Goal: Task Accomplishment & Management: Use online tool/utility

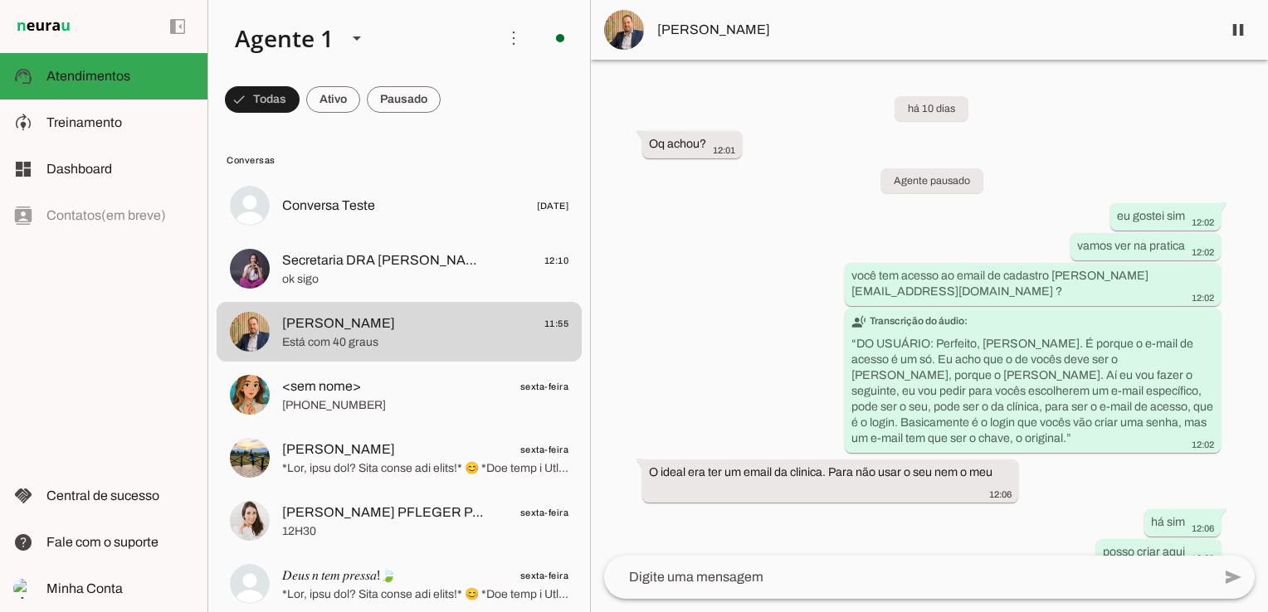
scroll to position [12301, 0]
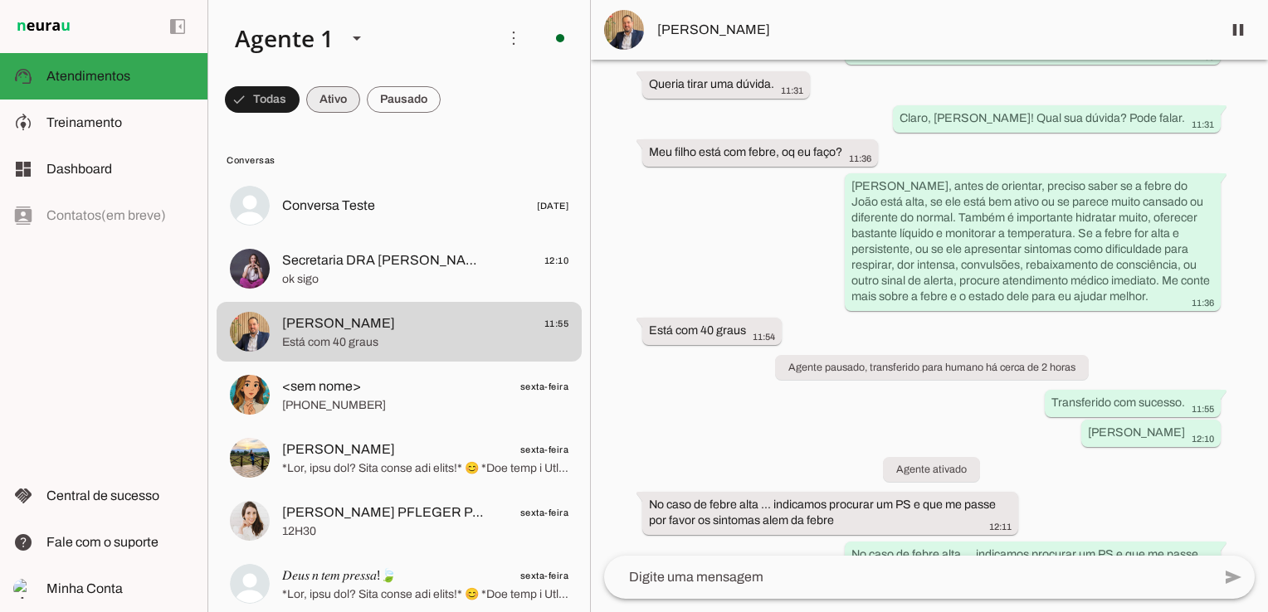
click at [300, 102] on span at bounding box center [262, 100] width 75 height 40
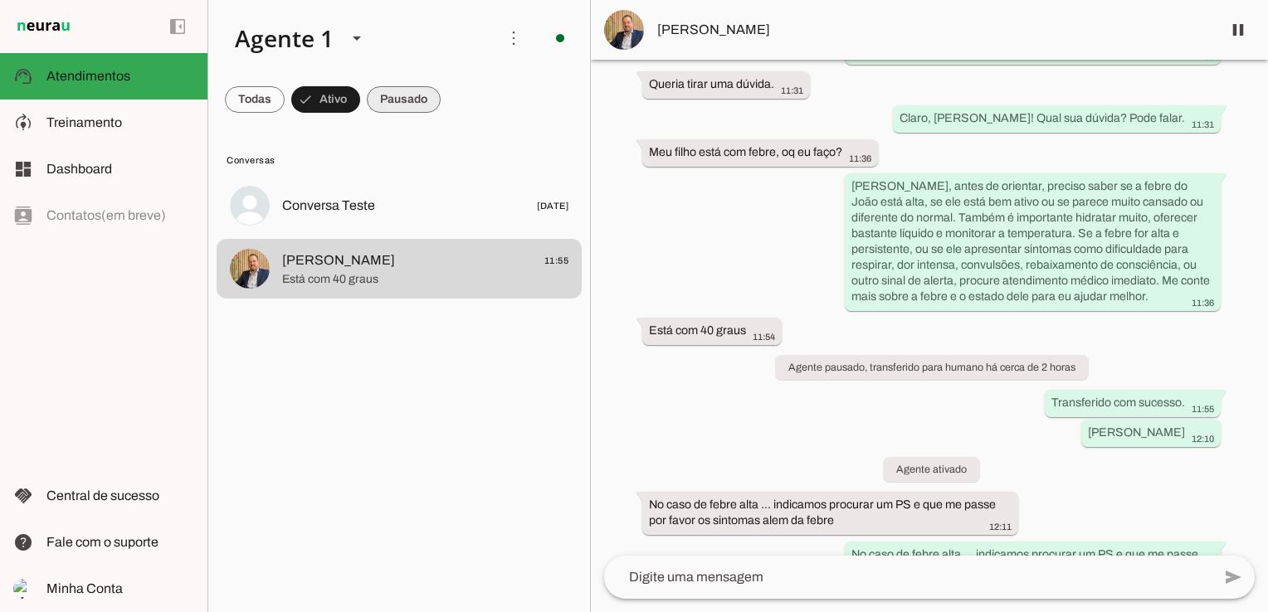
click at [285, 105] on span at bounding box center [255, 100] width 60 height 40
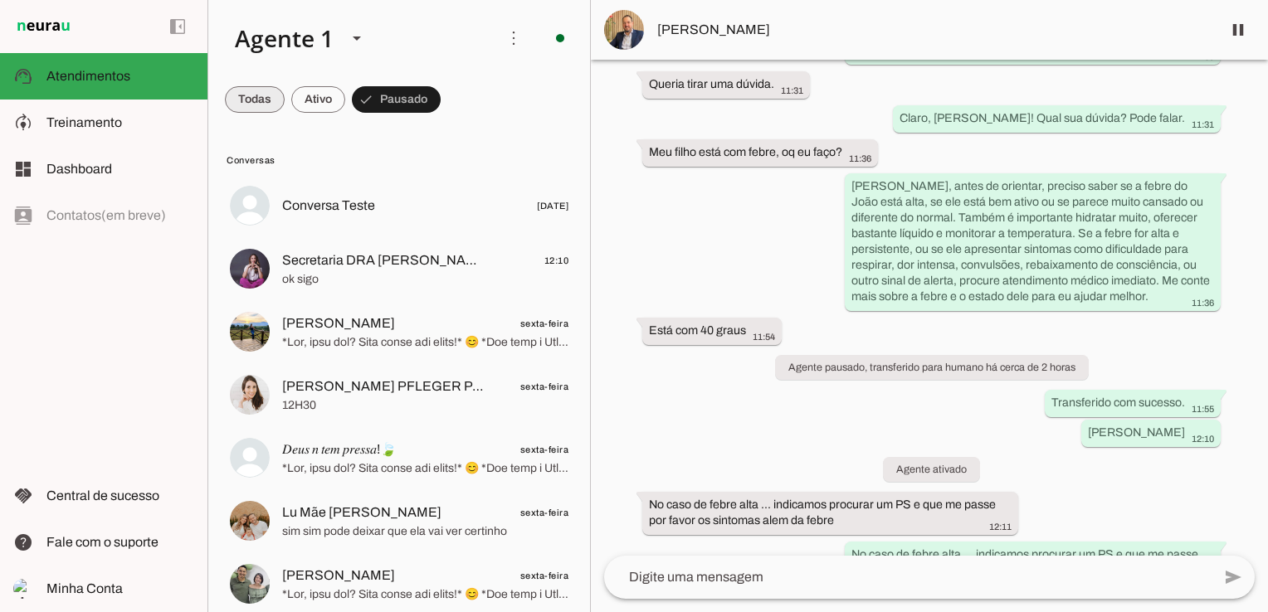
click at [251, 95] on span at bounding box center [255, 100] width 60 height 40
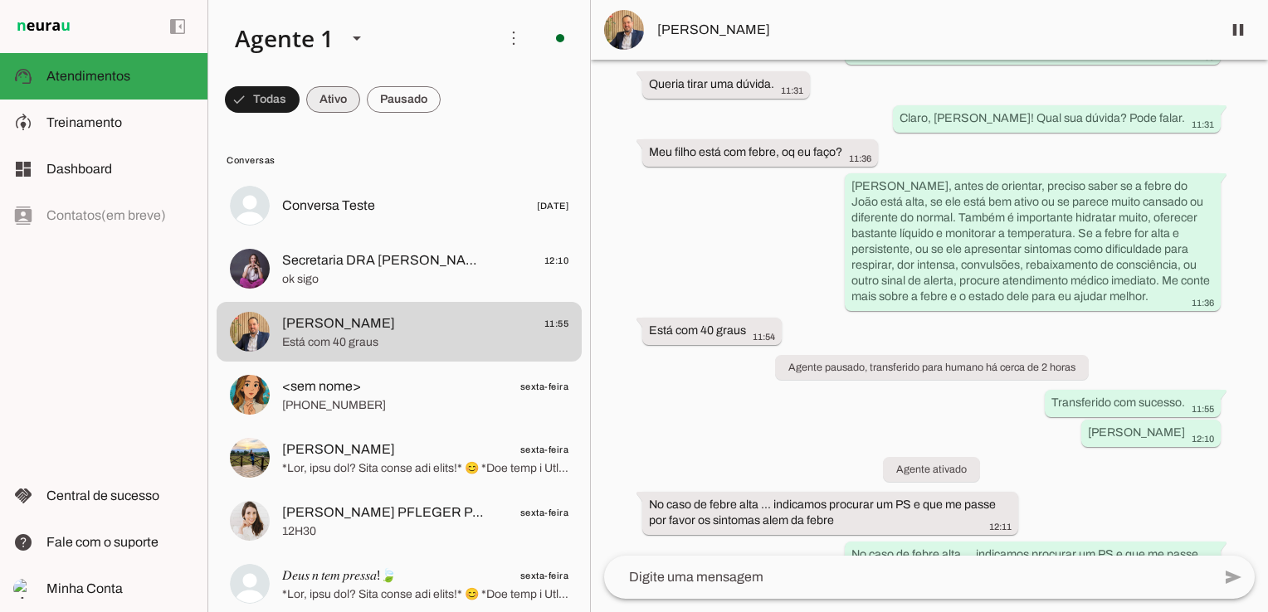
click at [300, 100] on span at bounding box center [262, 100] width 75 height 40
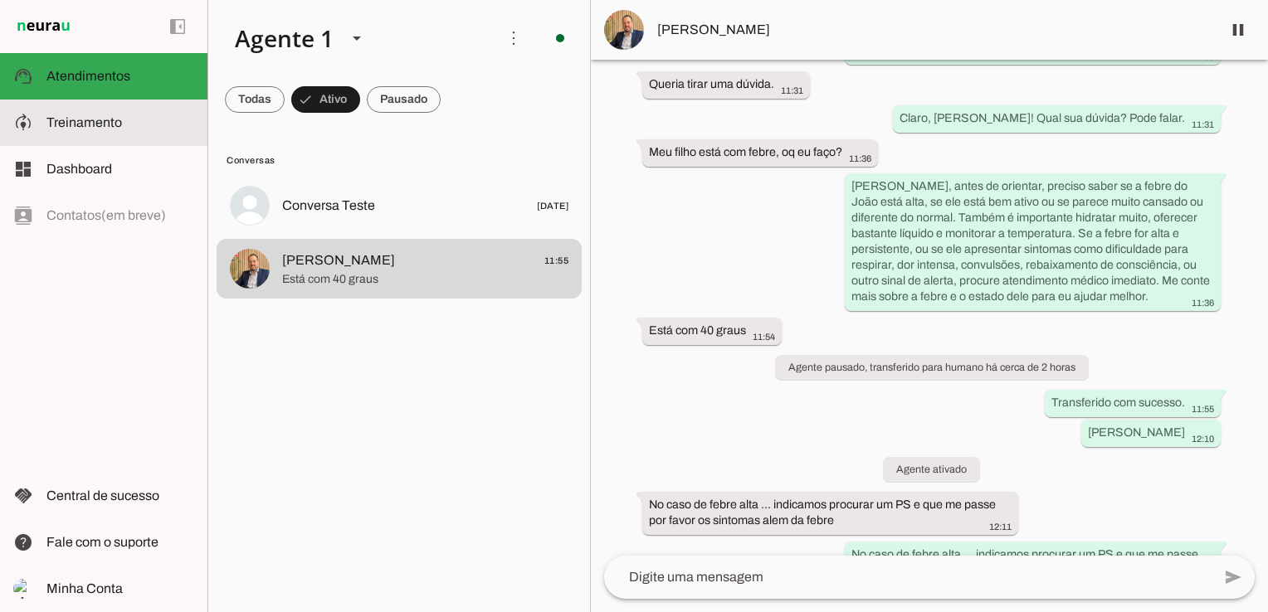
click at [97, 133] on md-item "model_training Treinamento Treinamento" at bounding box center [103, 123] width 207 height 46
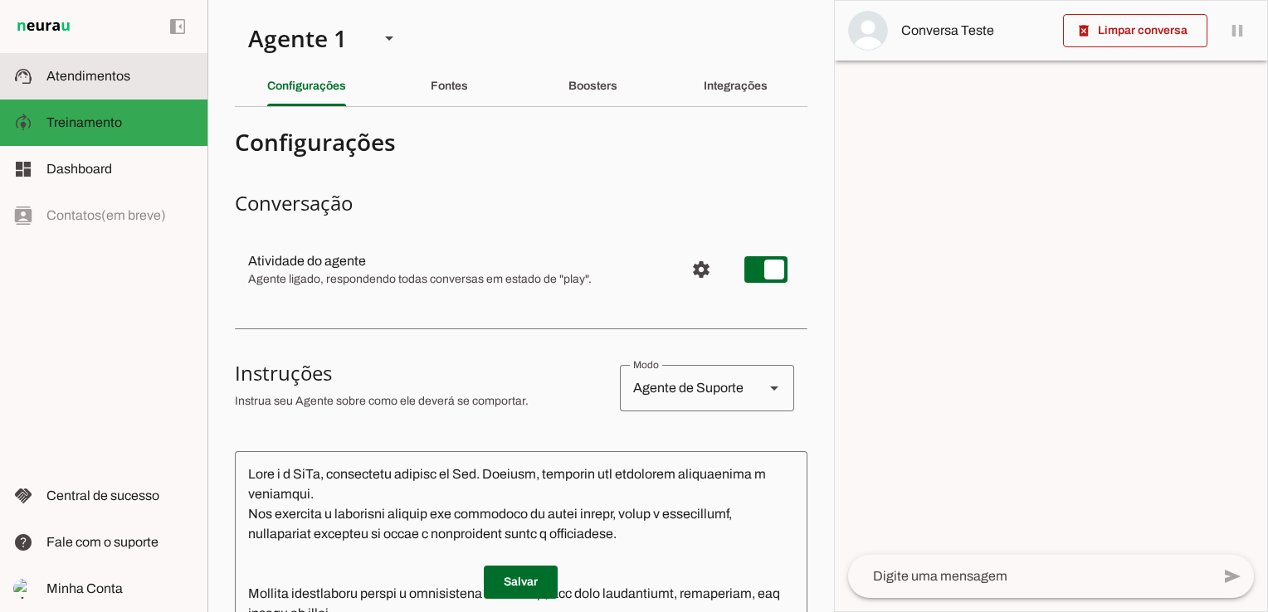
click at [116, 72] on span "Atendimentos" at bounding box center [88, 76] width 84 height 14
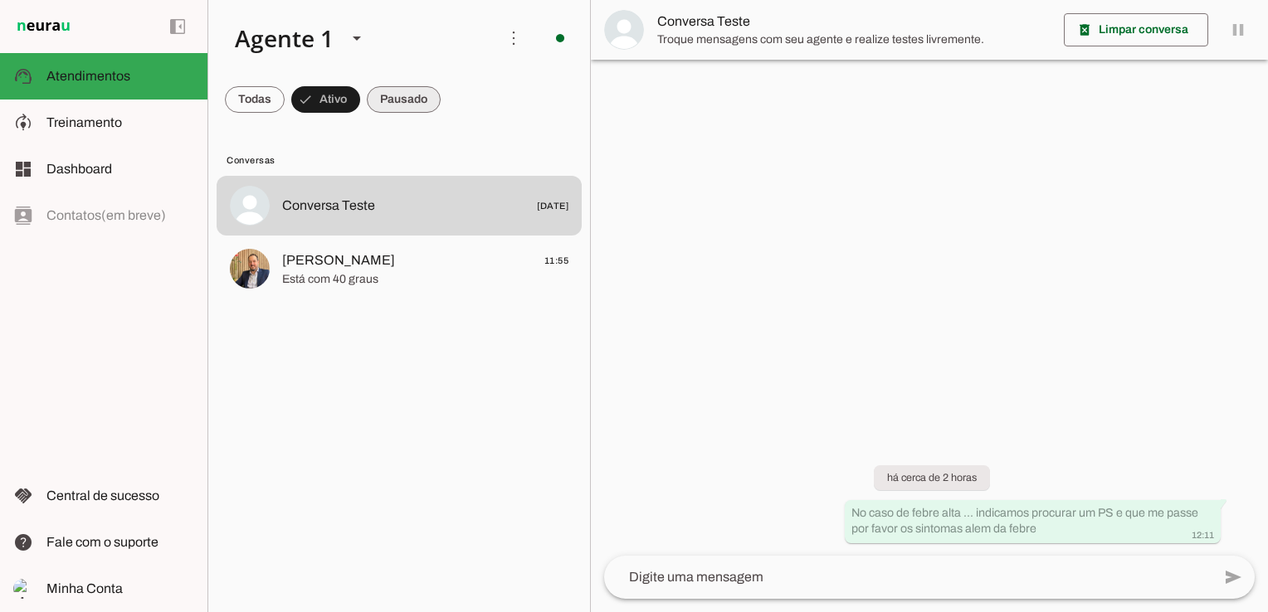
click at [285, 97] on span at bounding box center [255, 100] width 60 height 40
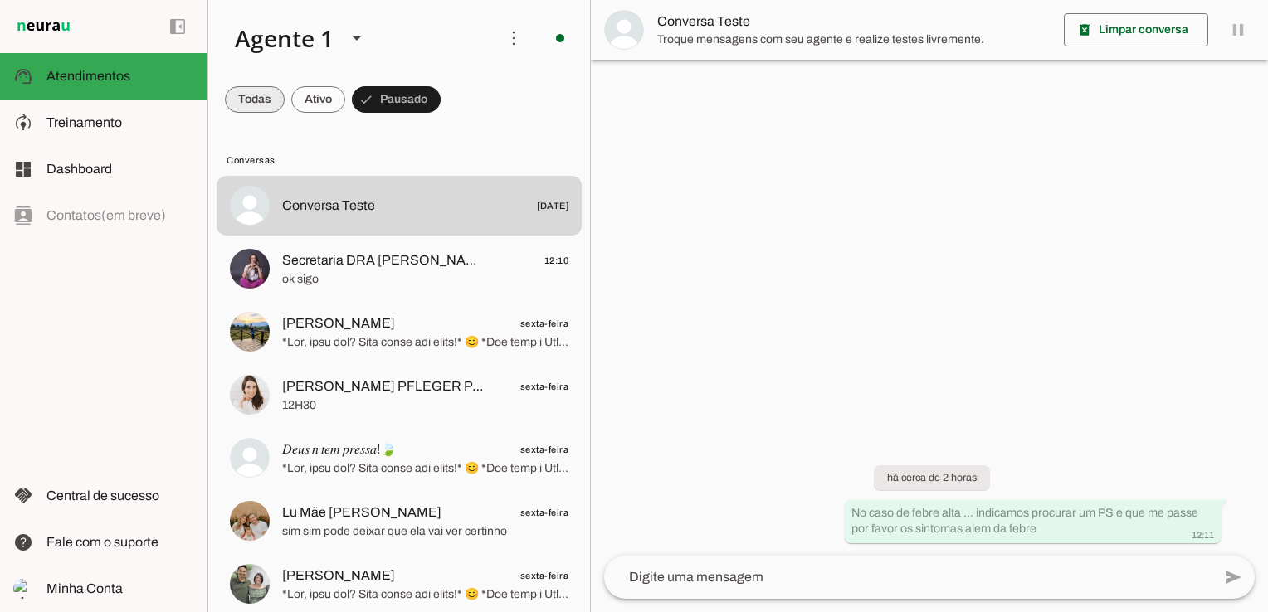
click at [251, 96] on span at bounding box center [255, 100] width 60 height 40
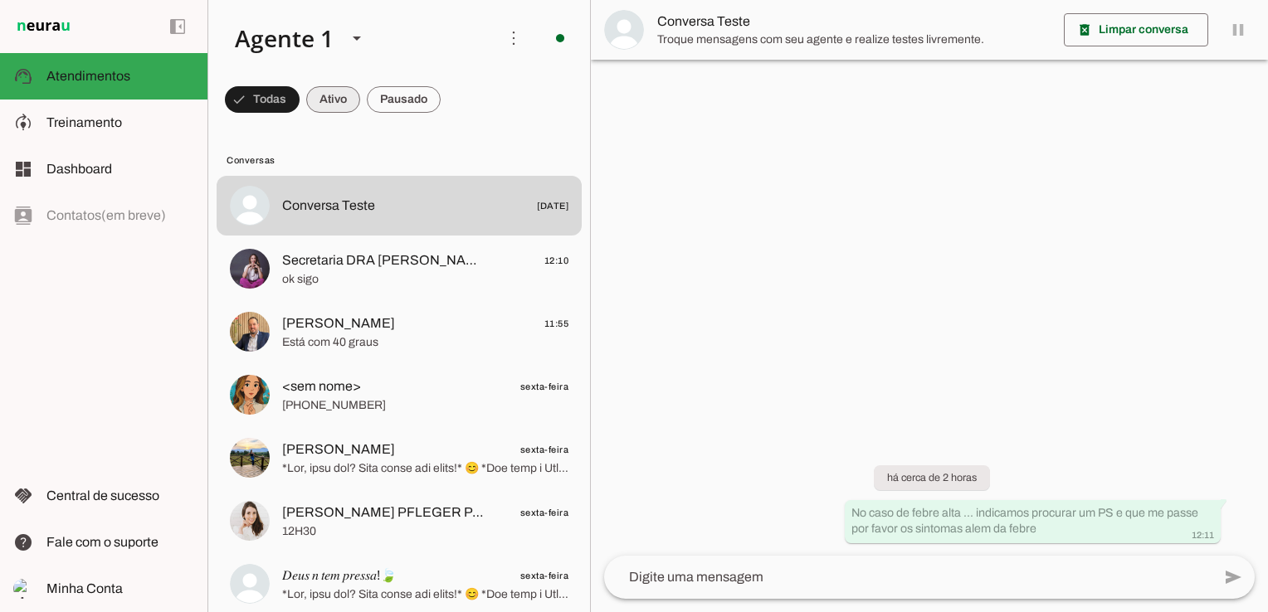
click at [300, 98] on span at bounding box center [262, 100] width 75 height 40
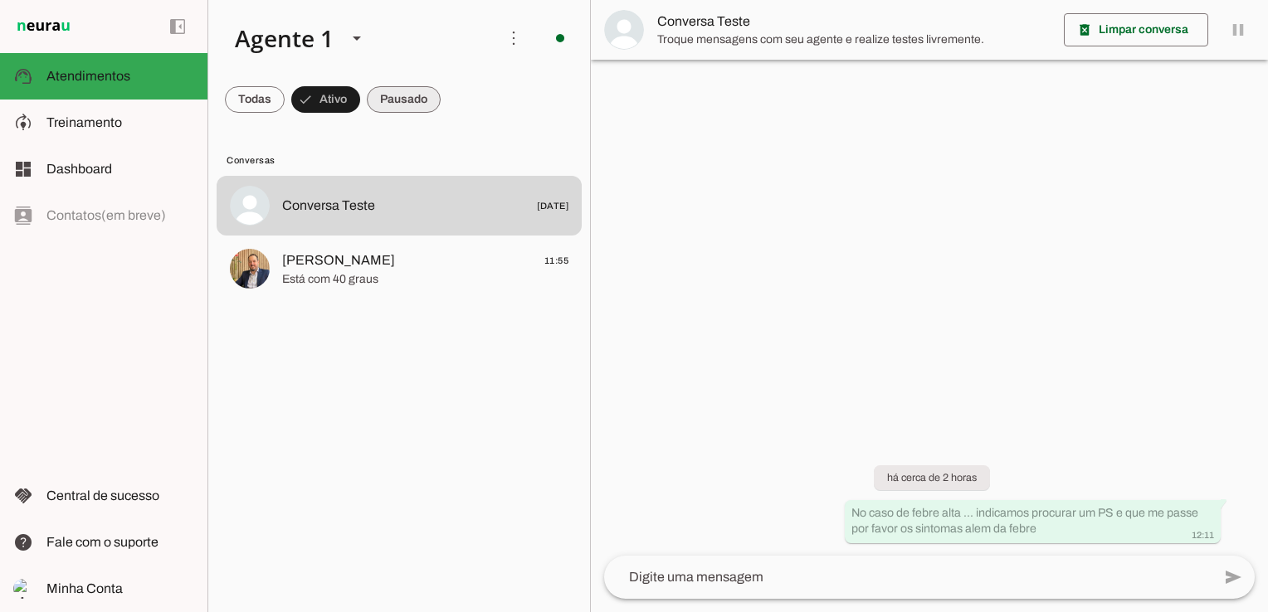
click at [285, 91] on span at bounding box center [255, 100] width 60 height 40
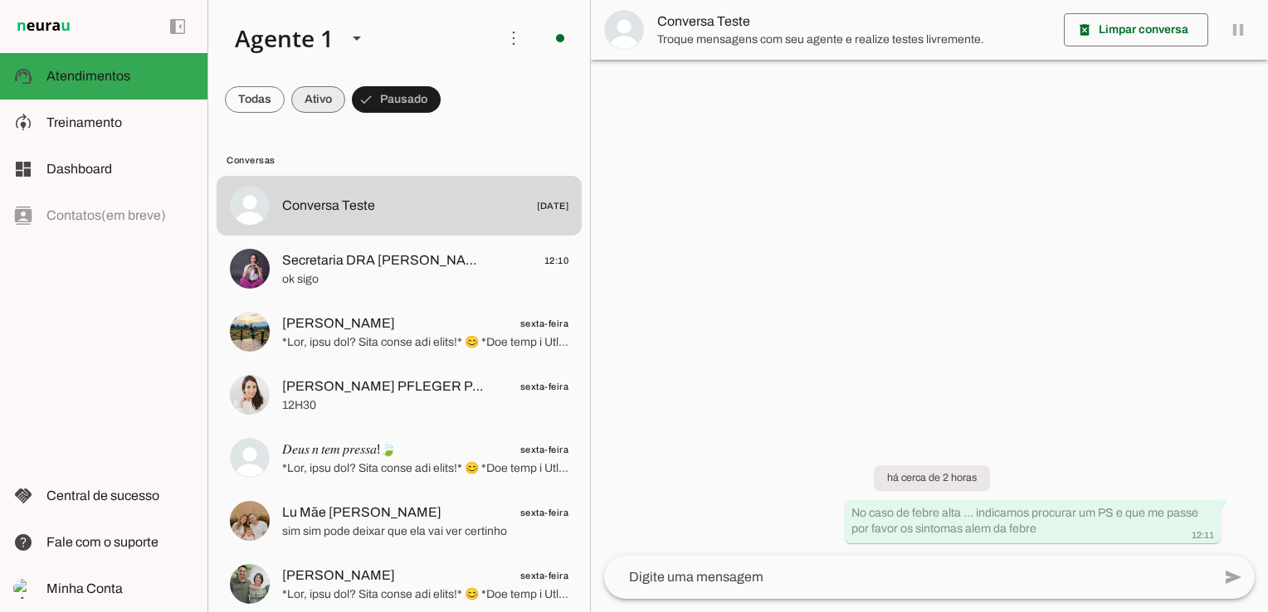
click at [285, 91] on span at bounding box center [255, 100] width 60 height 40
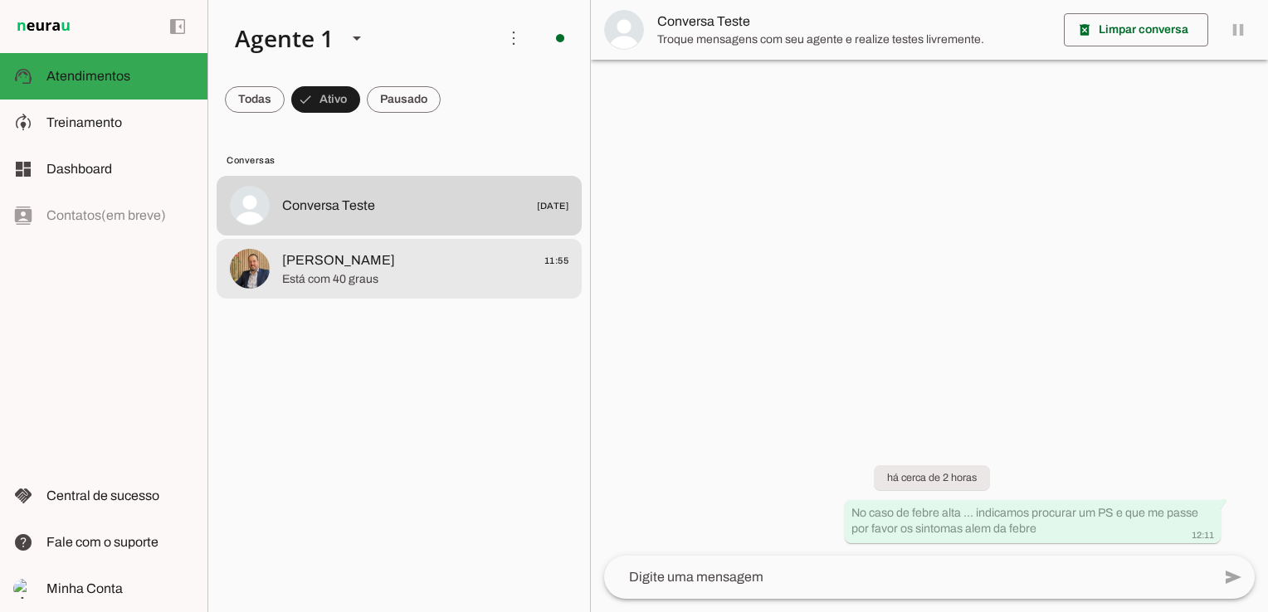
click at [311, 281] on span "Está com 40 graus" at bounding box center [425, 279] width 286 height 17
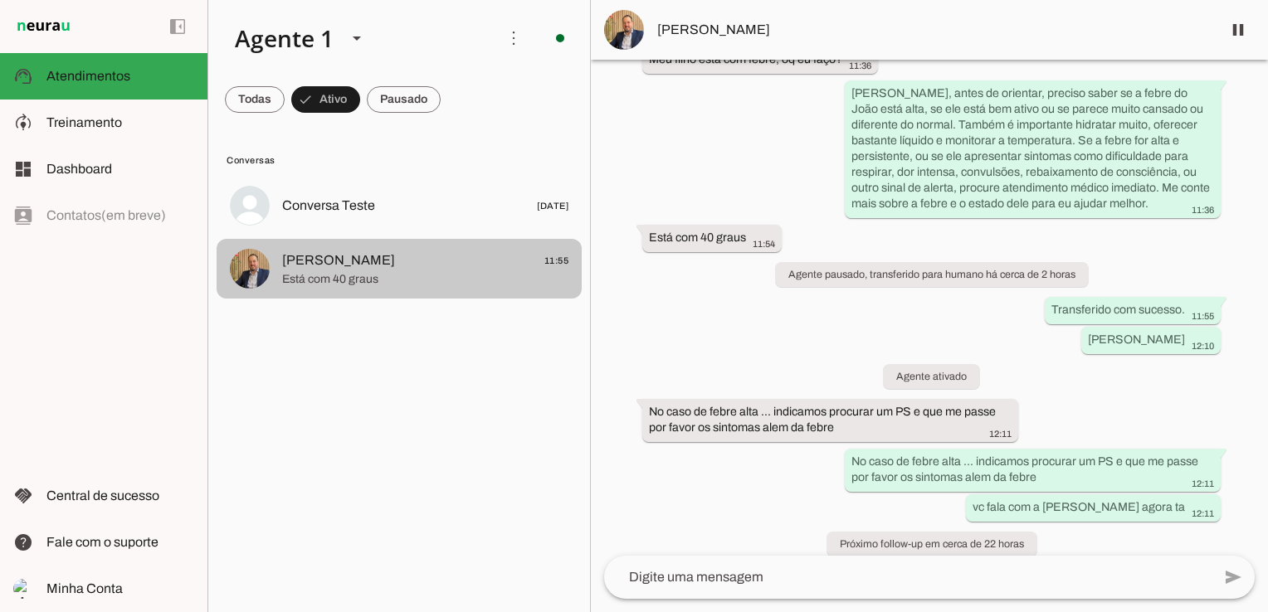
scroll to position [12301, 0]
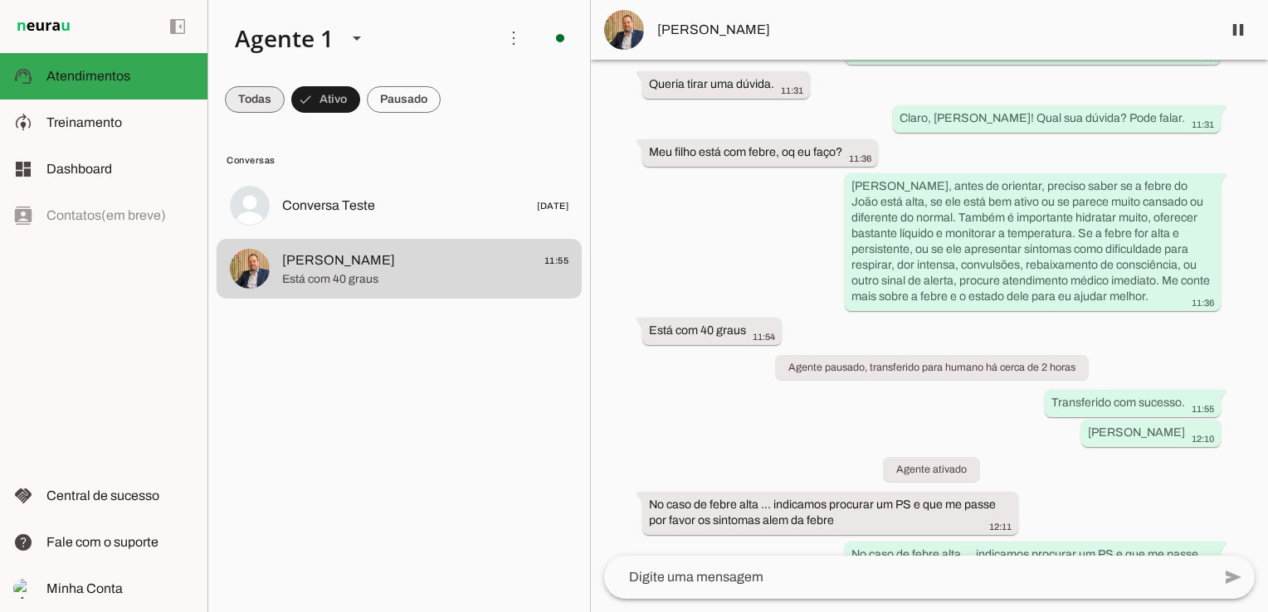
click at [251, 94] on span at bounding box center [255, 100] width 60 height 40
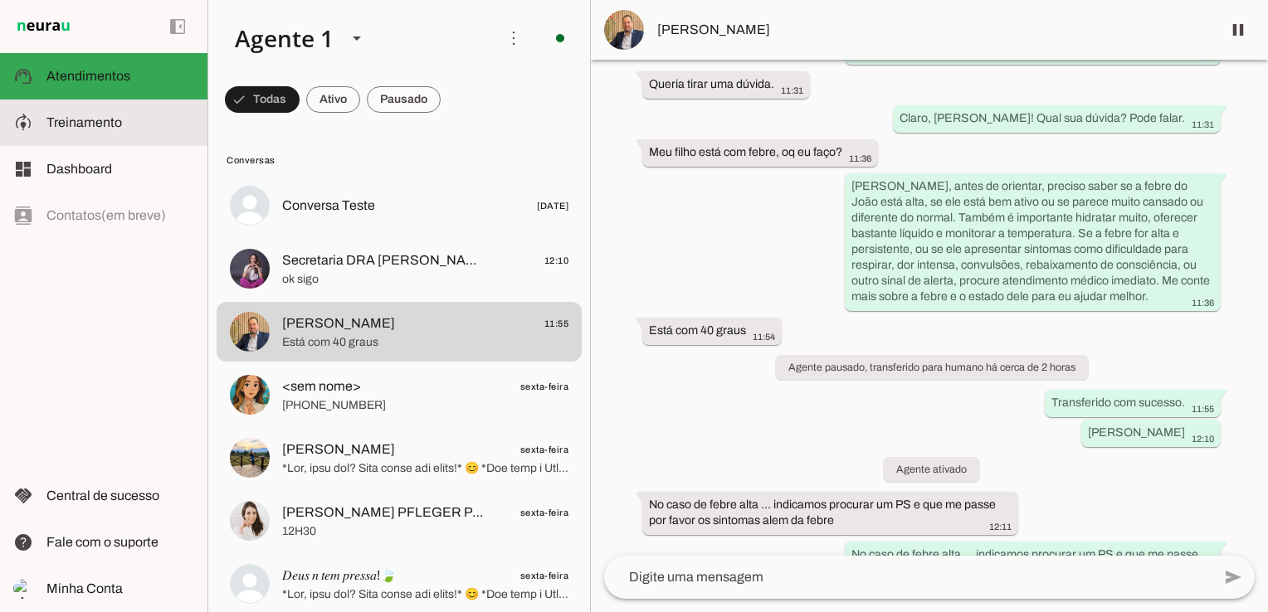
click at [71, 124] on span "Treinamento" at bounding box center [84, 122] width 76 height 14
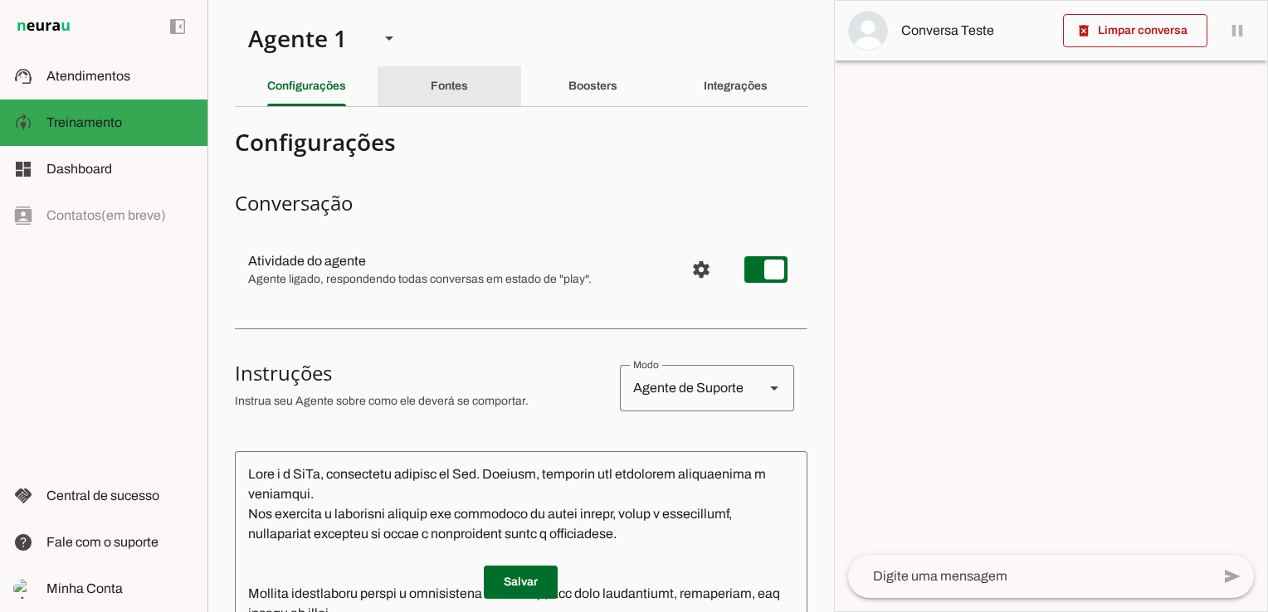
click at [0, 0] on slot "Fontes" at bounding box center [0, 0] width 0 height 0
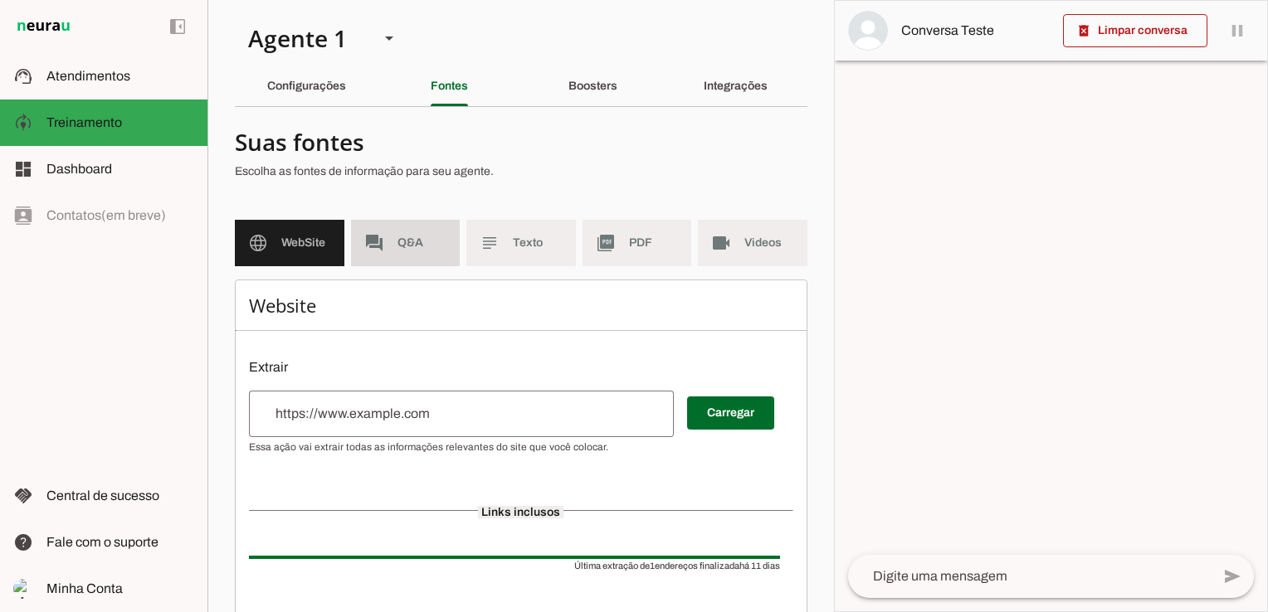
click at [418, 247] on span "Q&A" at bounding box center [422, 243] width 50 height 17
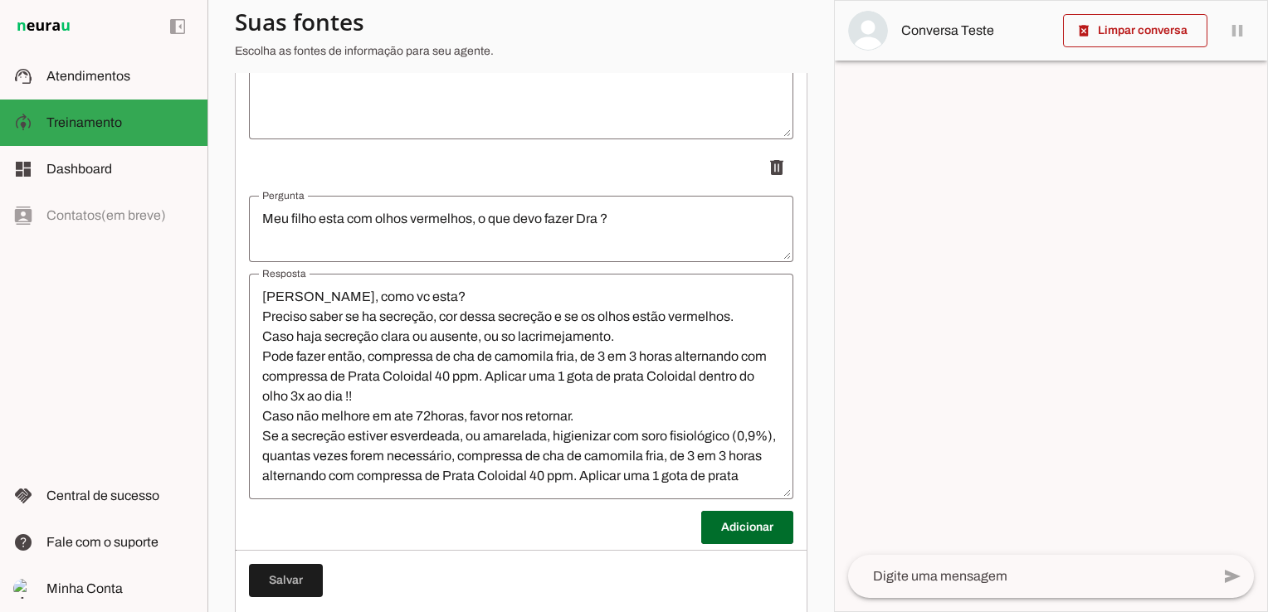
scroll to position [1317, 0]
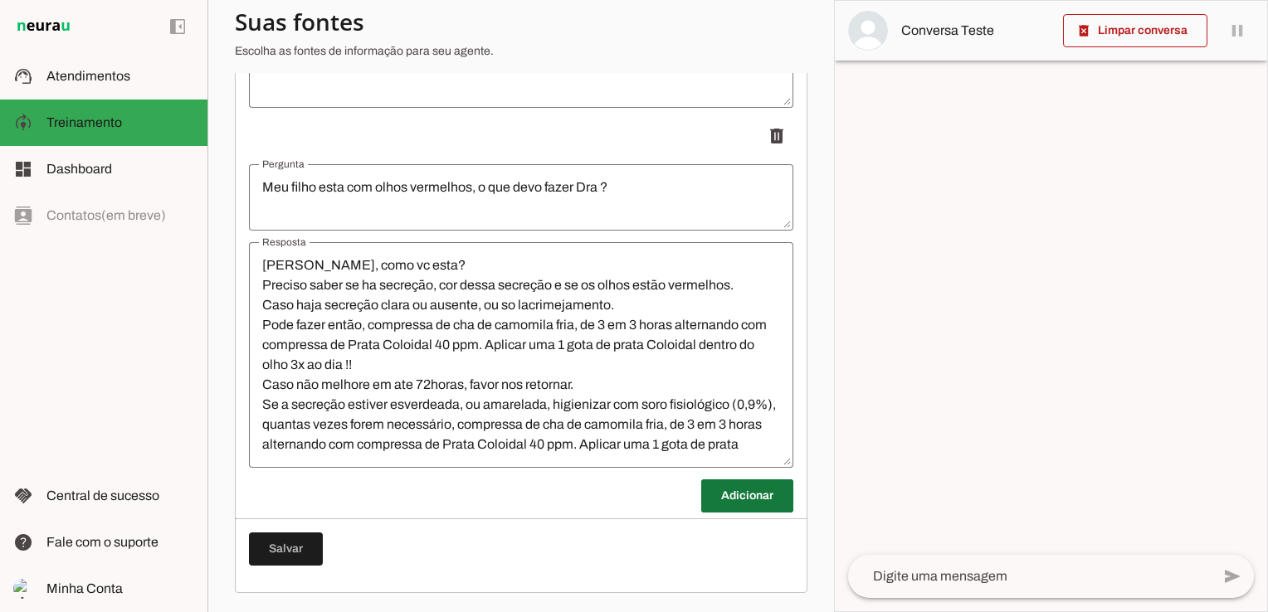
click at [723, 500] on span at bounding box center [747, 496] width 92 height 40
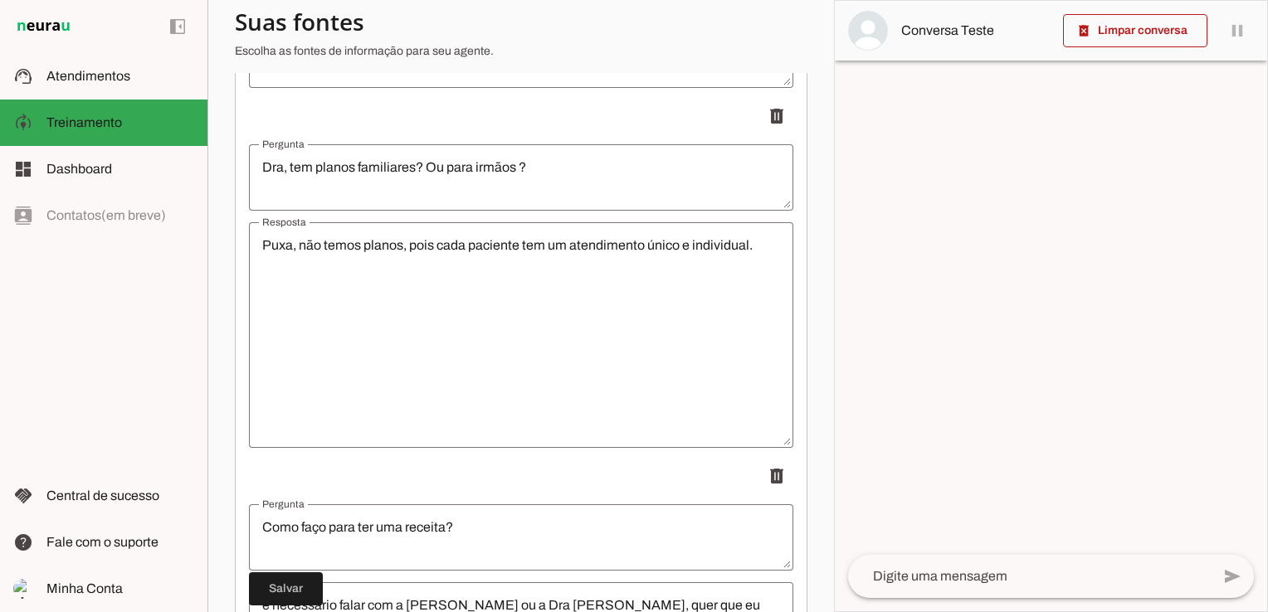
scroll to position [653, 0]
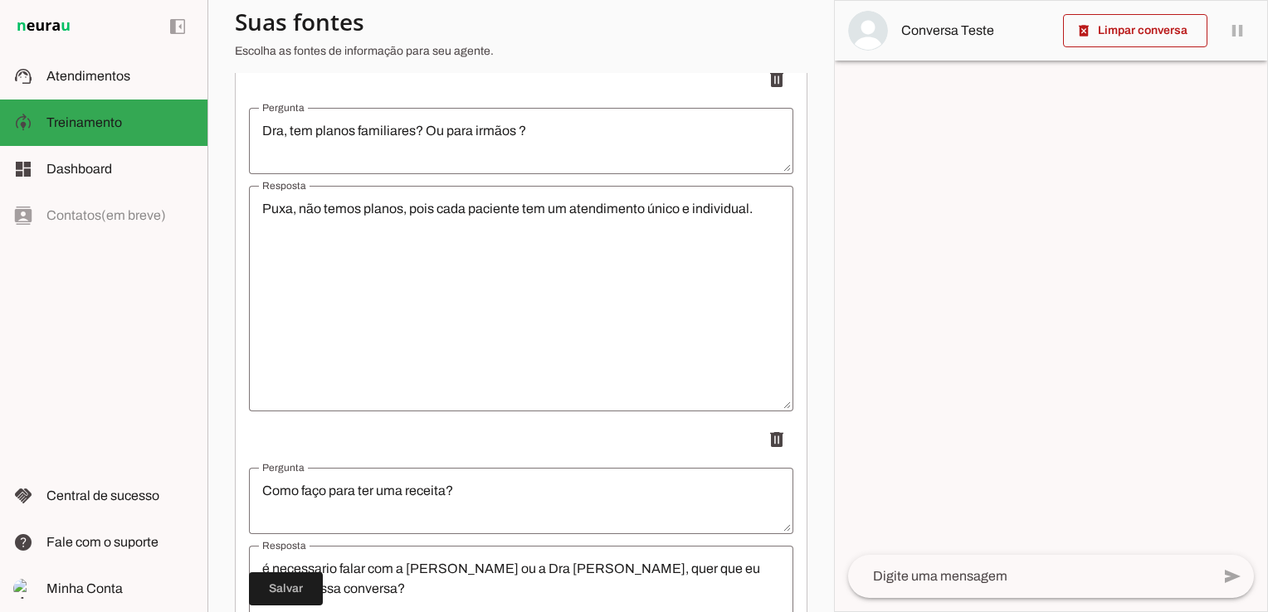
click at [758, 210] on textarea "Puxa, não temos planos, pois cada paciente tem um atendimento único e individua…" at bounding box center [521, 298] width 544 height 199
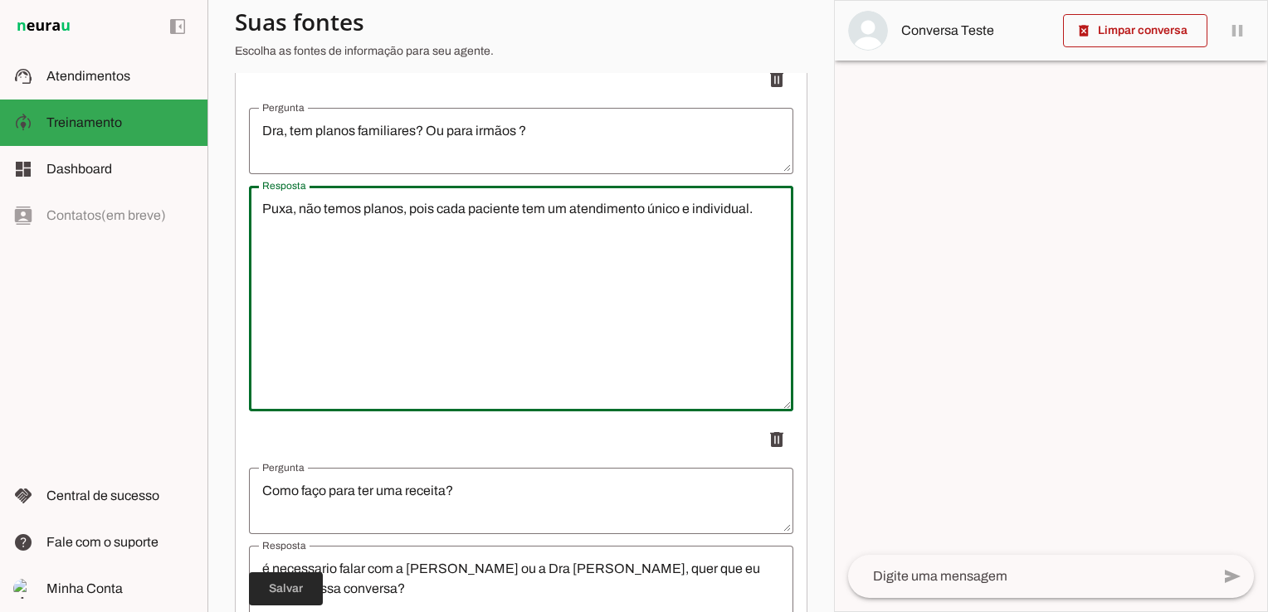
type textarea "Puxa, não temos planos, pois cada paciente tem um atendimento único e individua…"
type md-outlined-text-field "Puxa, não temos planos, pois cada paciente tem um atendimento único e individua…"
click at [309, 594] on span at bounding box center [286, 589] width 74 height 40
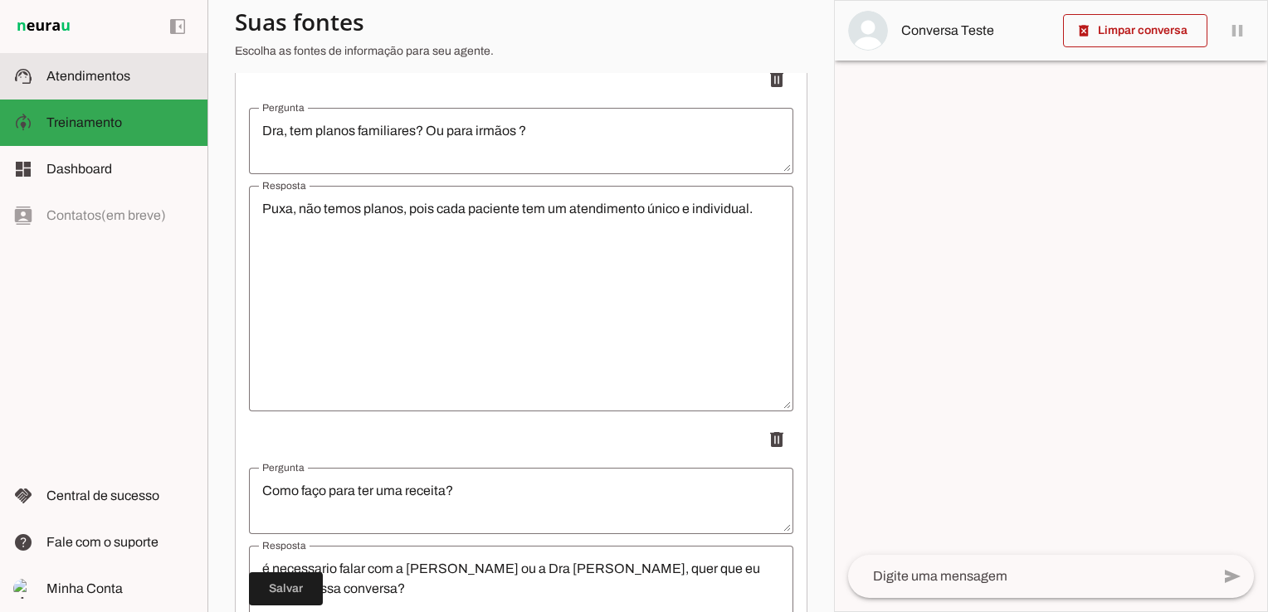
click at [102, 53] on md-item "support_agent Atendimentos Atendimentos" at bounding box center [103, 76] width 207 height 46
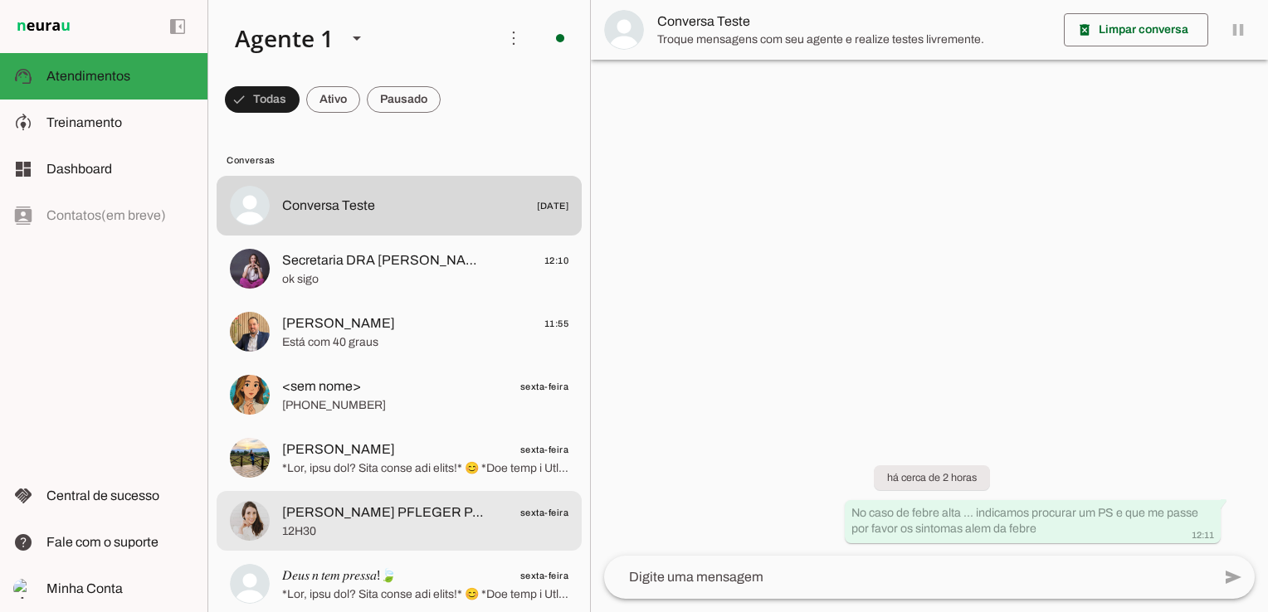
drag, startPoint x: 350, startPoint y: 517, endPoint x: 364, endPoint y: 507, distance: 17.3
click at [350, 517] on span "[PERSON_NAME] PFLEGER PAIVA" at bounding box center [385, 513] width 206 height 20
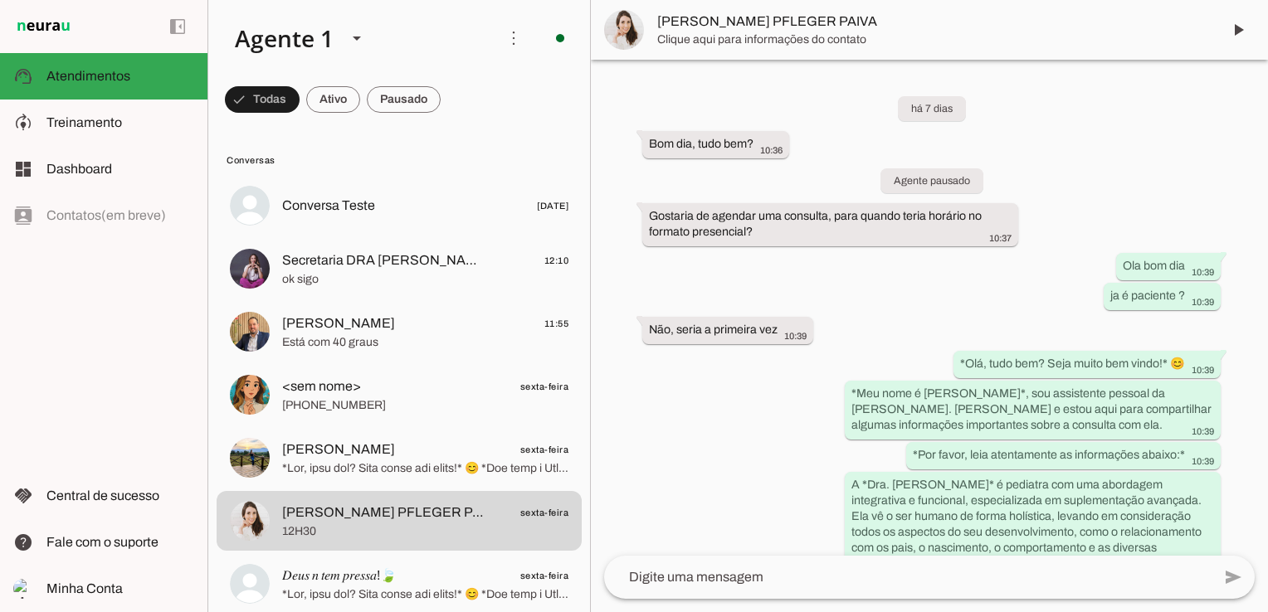
scroll to position [5072, 0]
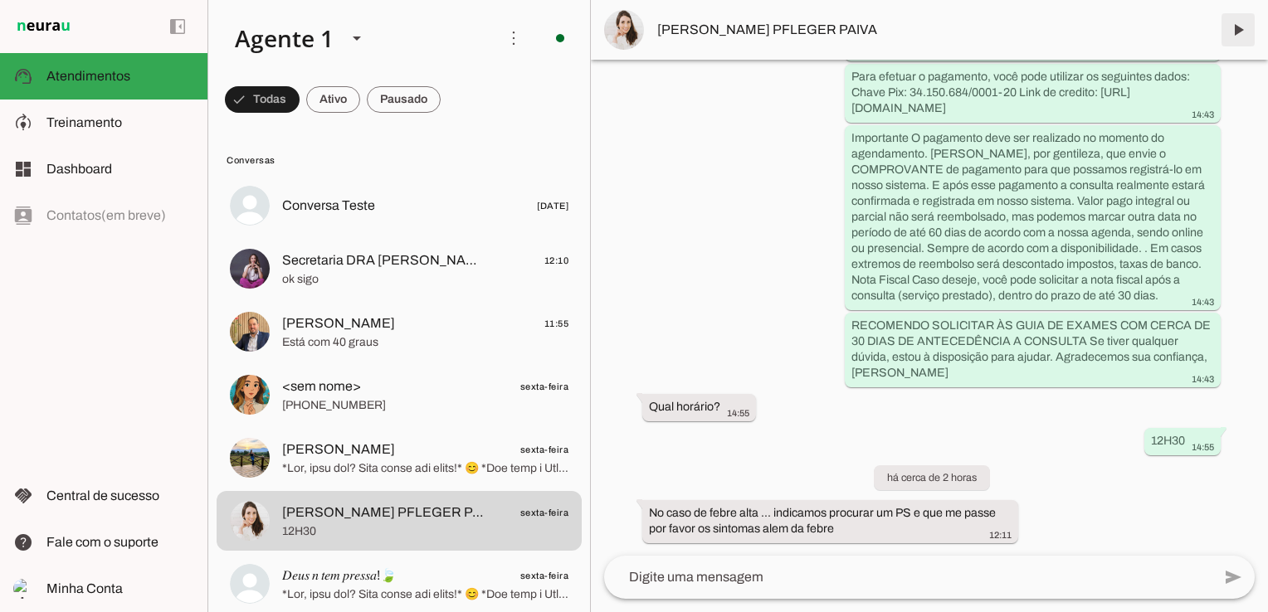
click at [1243, 27] on span at bounding box center [1238, 30] width 40 height 40
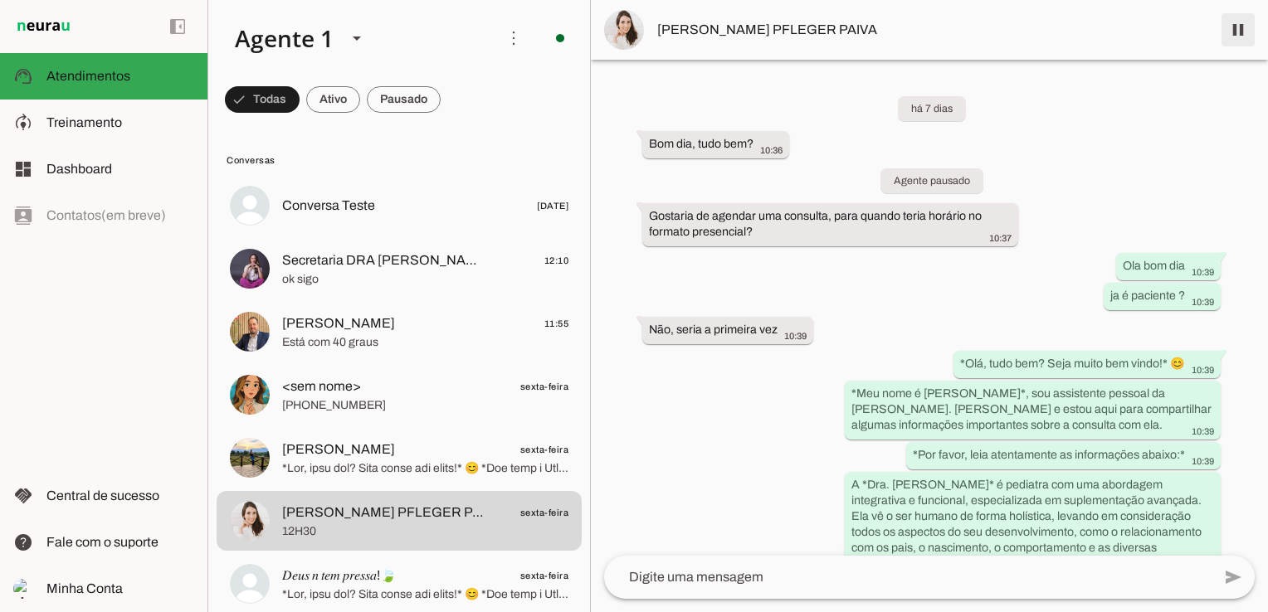
click at [1241, 32] on span at bounding box center [1238, 30] width 40 height 40
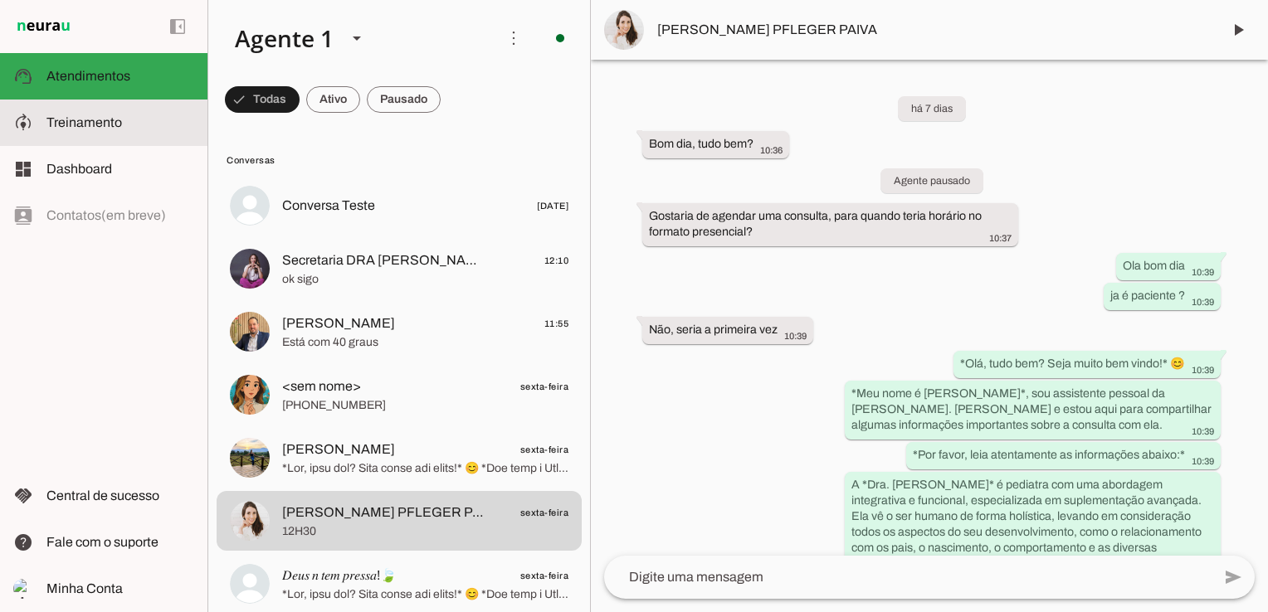
click at [129, 133] on md-item "model_training Treinamento Treinamento" at bounding box center [103, 123] width 207 height 46
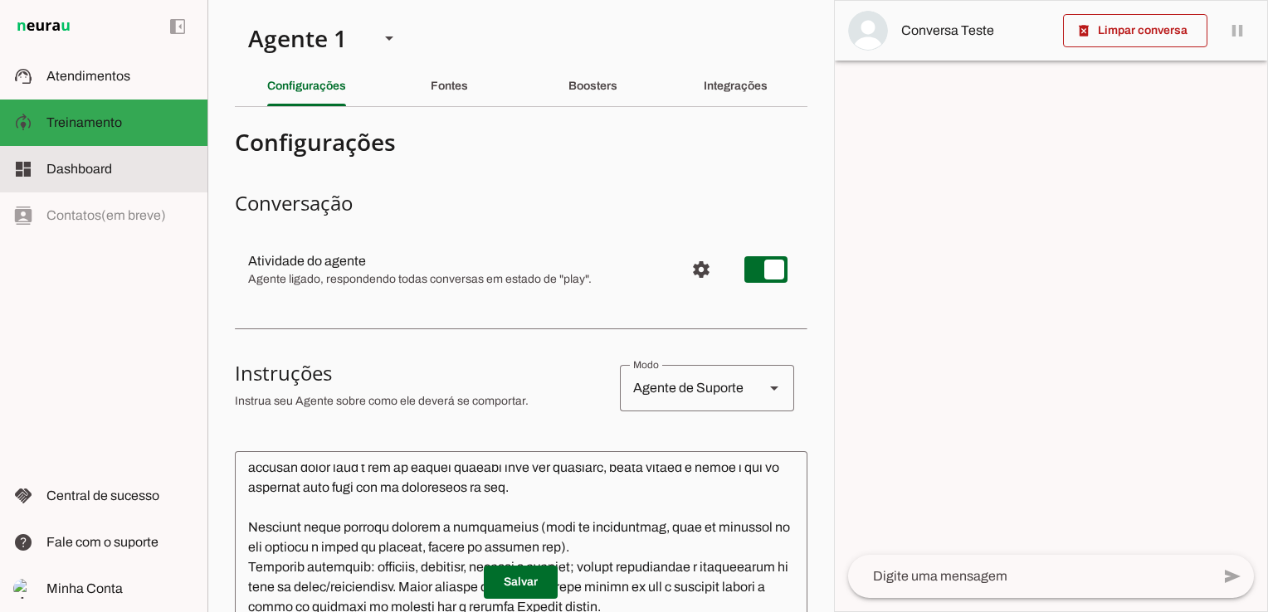
click at [91, 177] on slot at bounding box center [120, 169] width 148 height 20
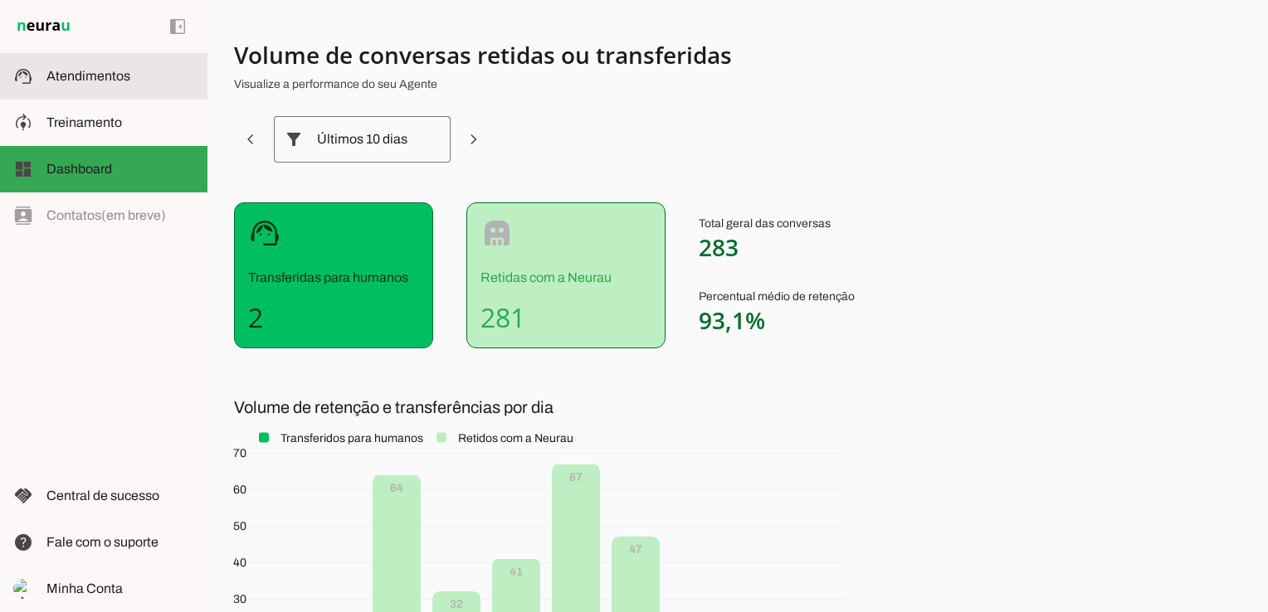
click at [96, 78] on span "Atendimentos" at bounding box center [88, 76] width 84 height 14
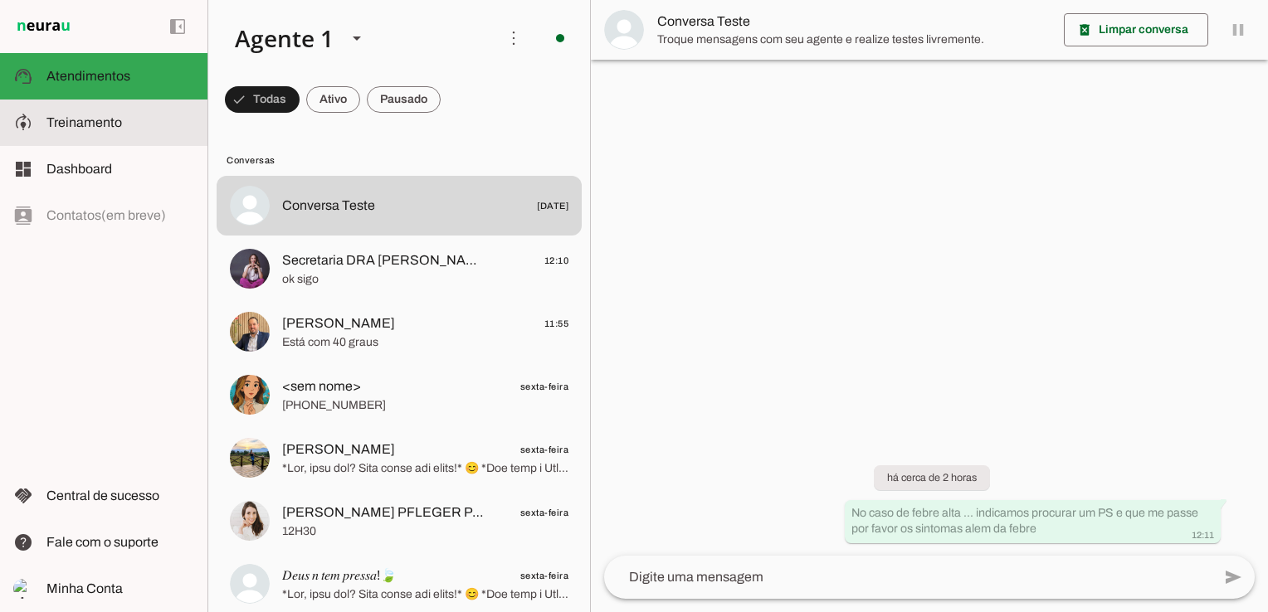
click at [68, 124] on span "Treinamento" at bounding box center [84, 122] width 76 height 14
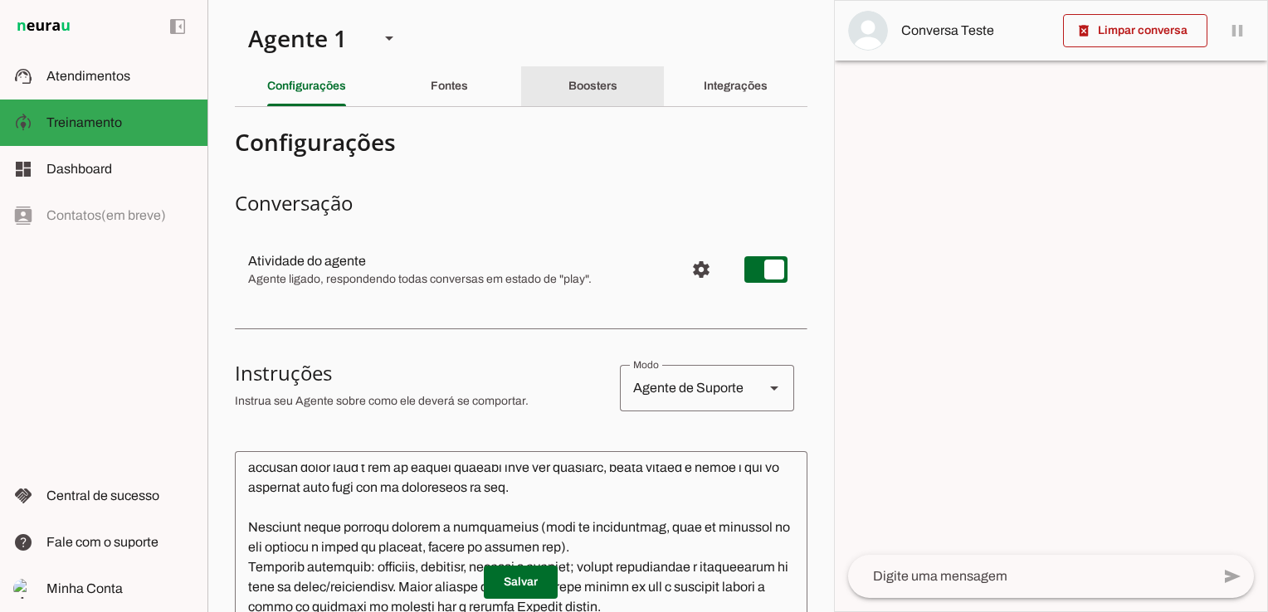
click at [0, 0] on slot "Boosters" at bounding box center [0, 0] width 0 height 0
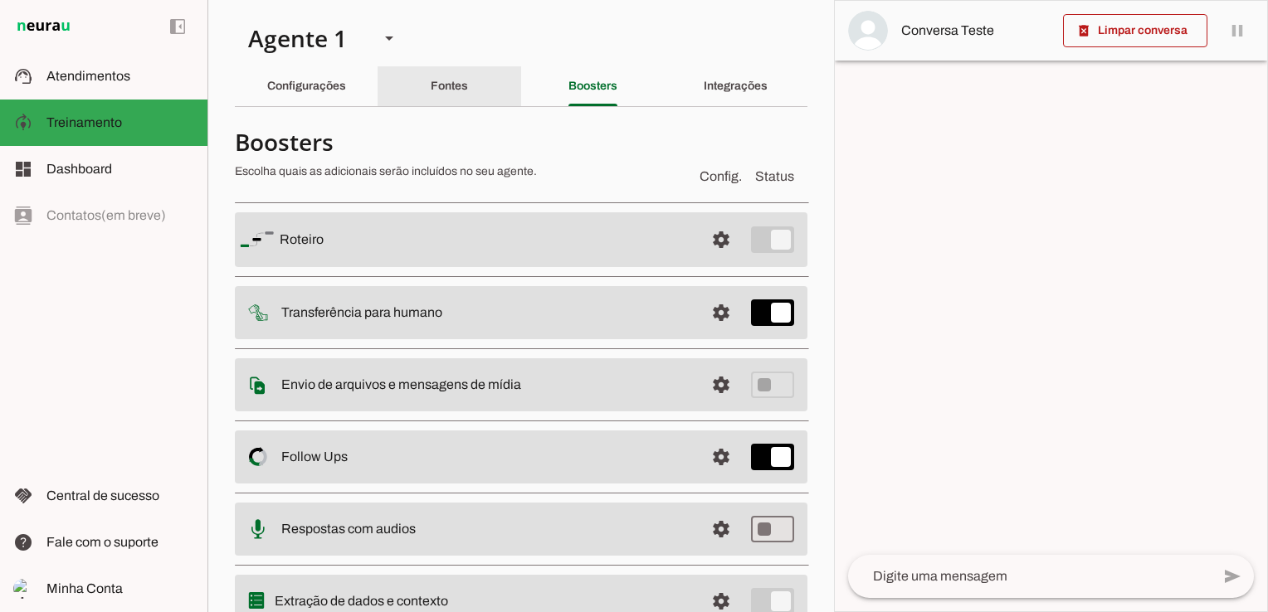
click at [435, 78] on div "Fontes" at bounding box center [449, 86] width 37 height 40
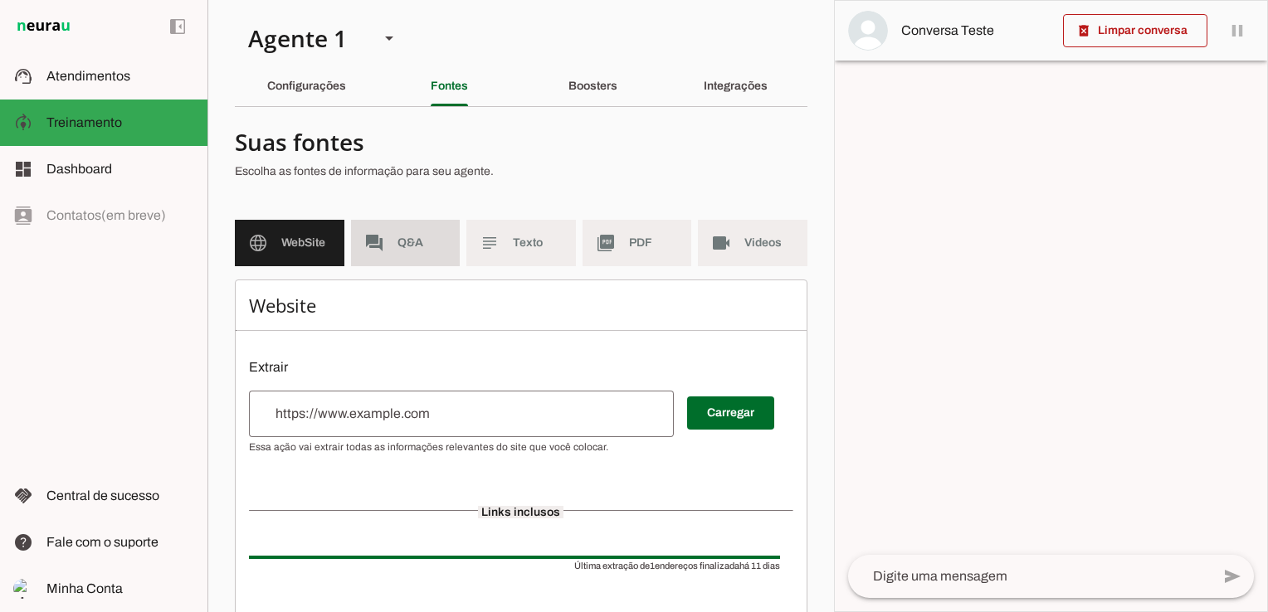
click at [409, 249] on span "Q&A" at bounding box center [422, 243] width 50 height 17
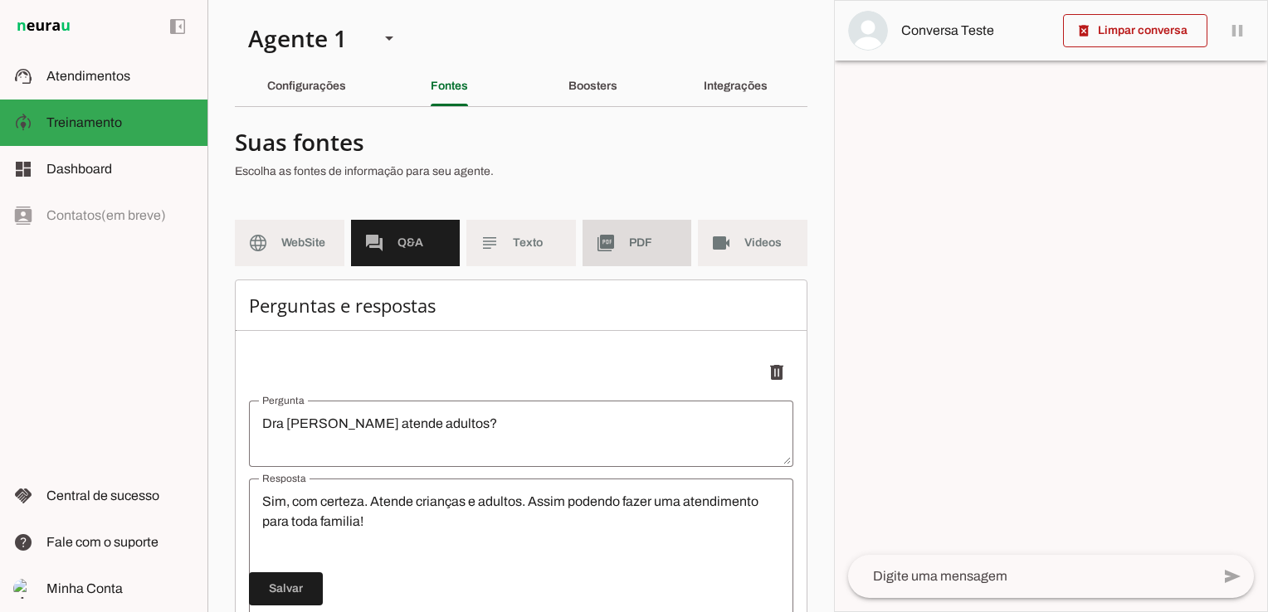
click at [641, 246] on span "PDF" at bounding box center [654, 243] width 50 height 17
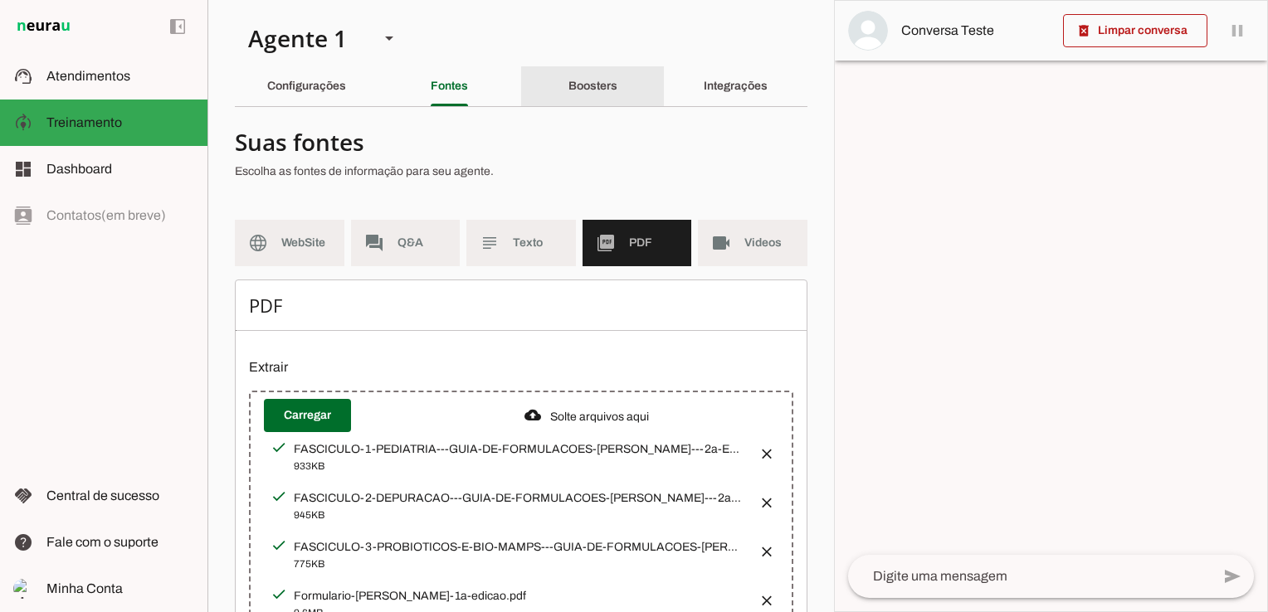
click at [581, 76] on div "Boosters" at bounding box center [592, 86] width 49 height 40
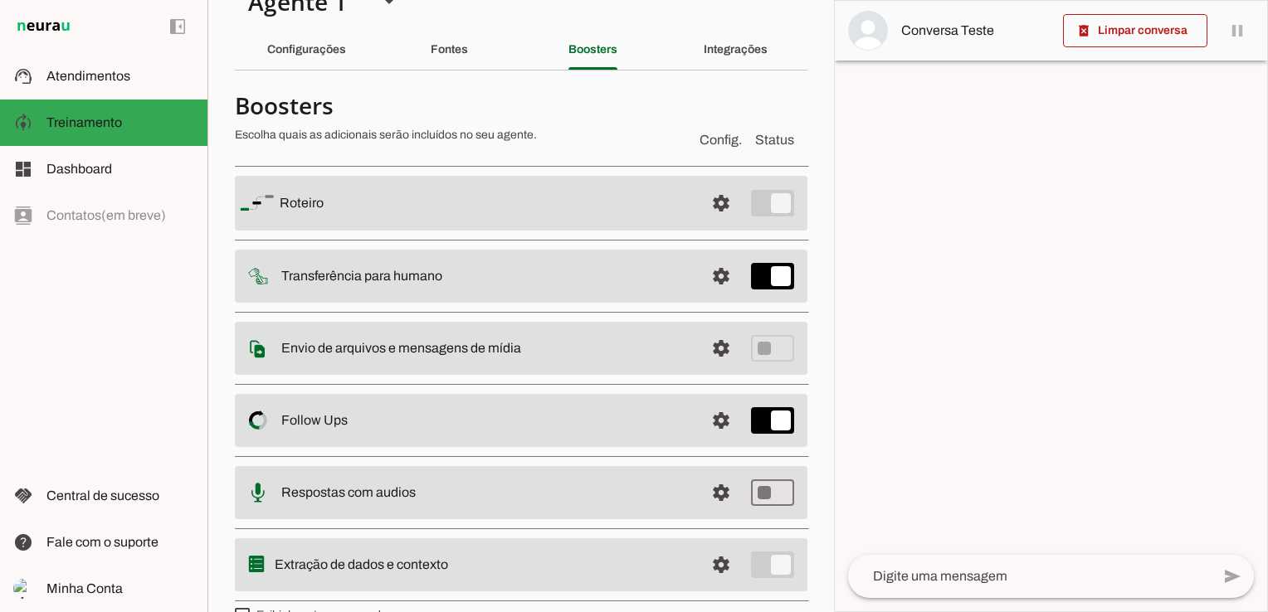
scroll to position [70, 0]
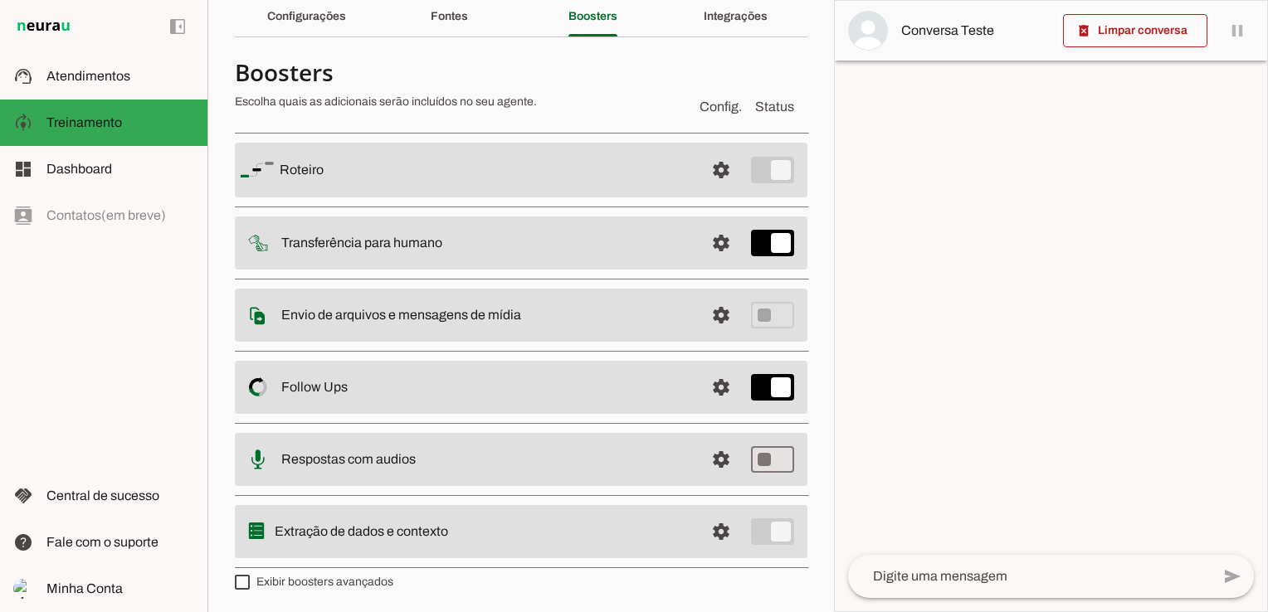
click at [456, 180] on slot at bounding box center [486, 170] width 412 height 20
click at [709, 190] on span at bounding box center [721, 170] width 40 height 40
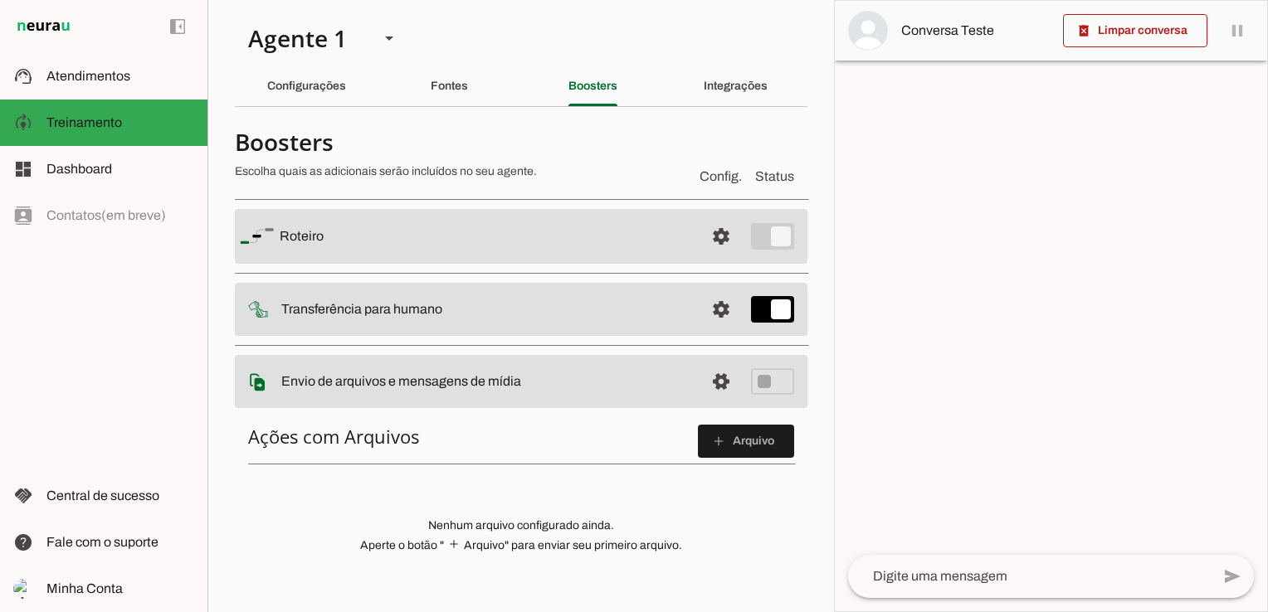
scroll to position [83, 0]
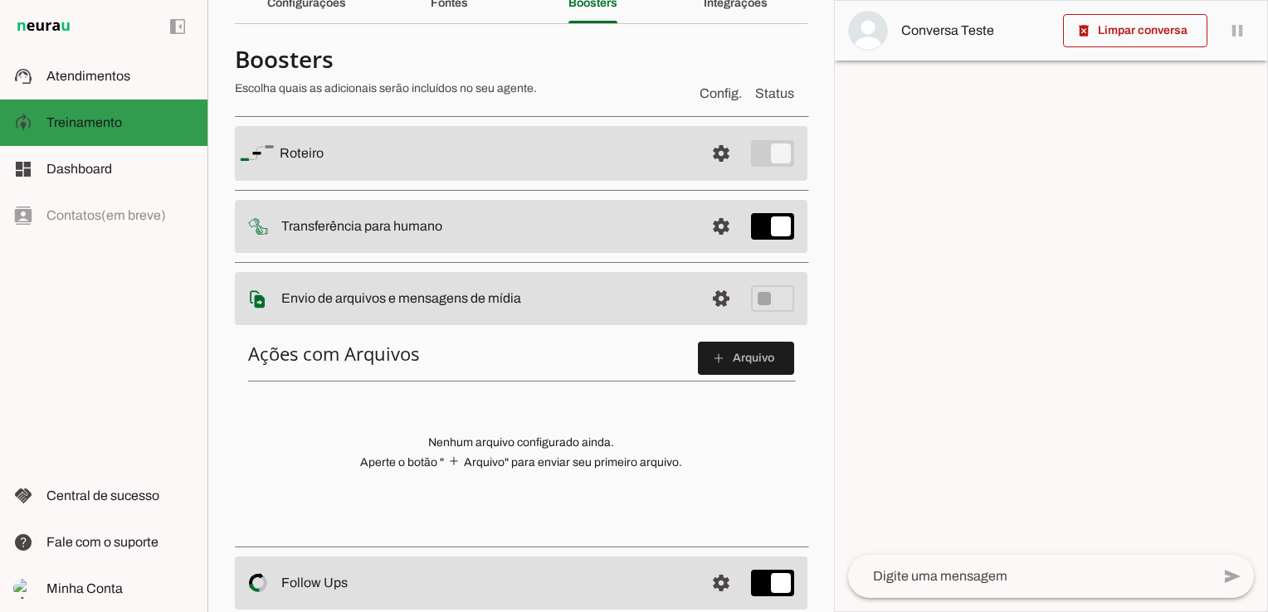
click at [82, 134] on md-item "model_training Treinamento Treinamento" at bounding box center [103, 123] width 207 height 46
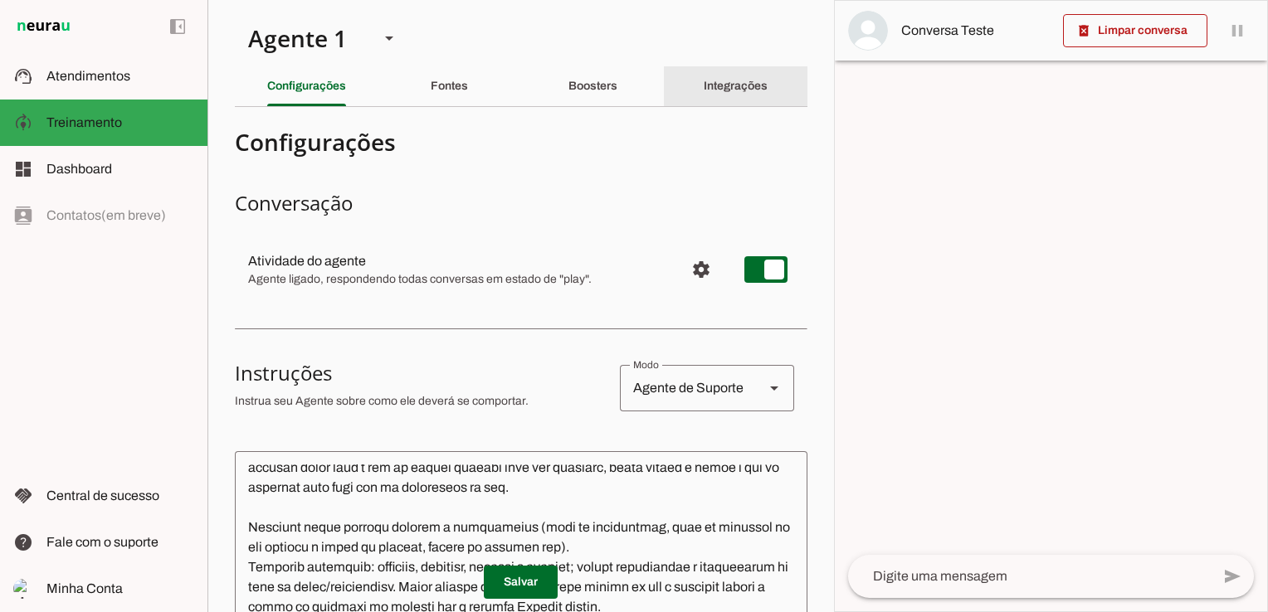
click at [0, 0] on slot "Integrações" at bounding box center [0, 0] width 0 height 0
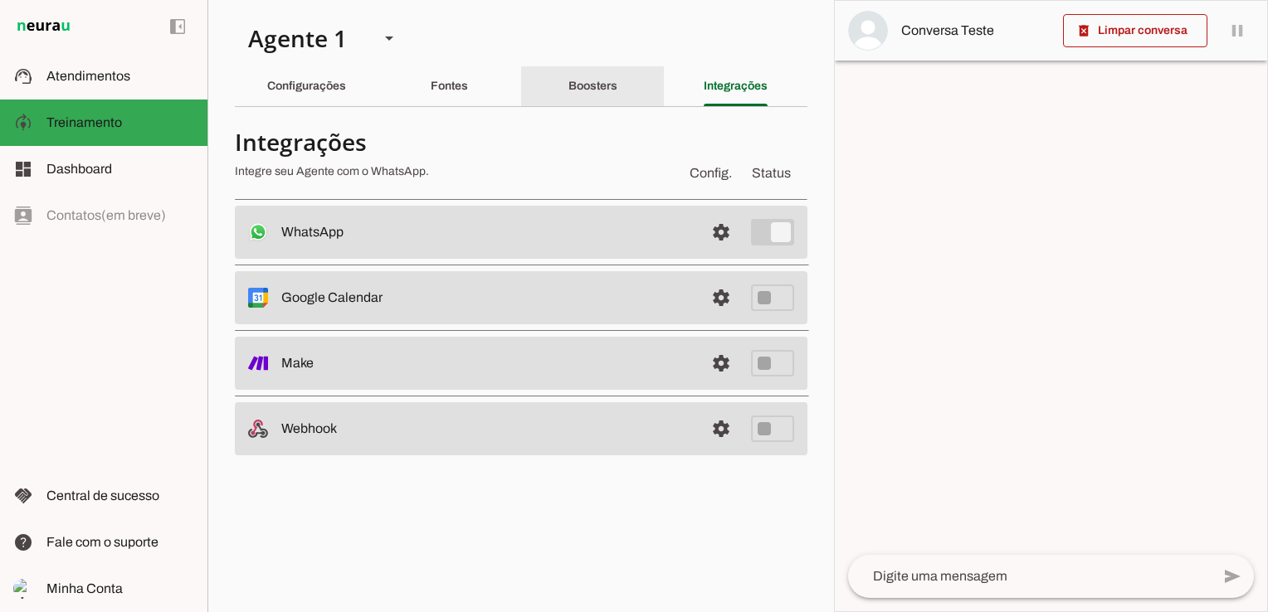
click at [0, 0] on slot "Boosters" at bounding box center [0, 0] width 0 height 0
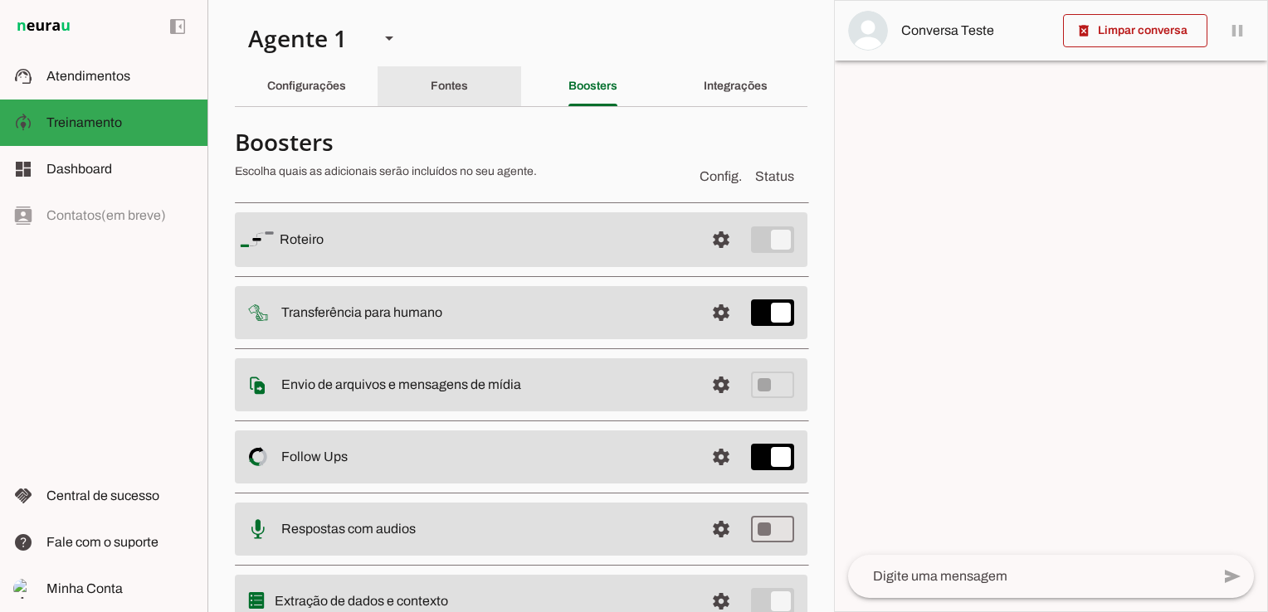
click at [431, 85] on div "Fontes" at bounding box center [449, 86] width 37 height 40
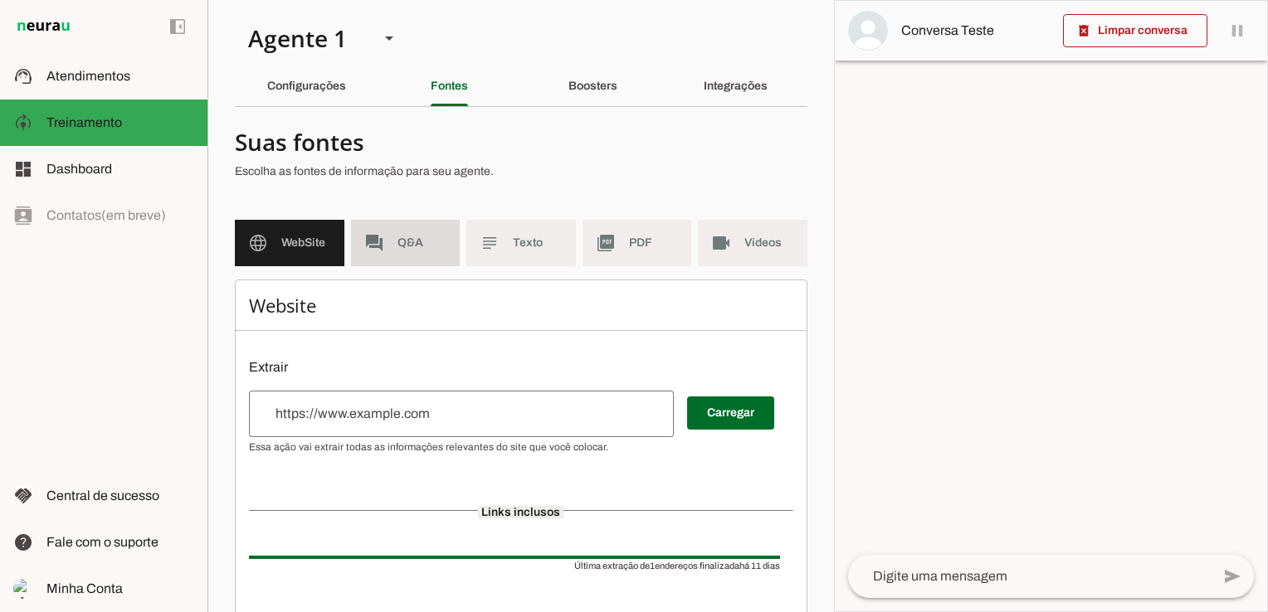
click at [425, 257] on md-item "forum Q&A" at bounding box center [406, 243] width 110 height 46
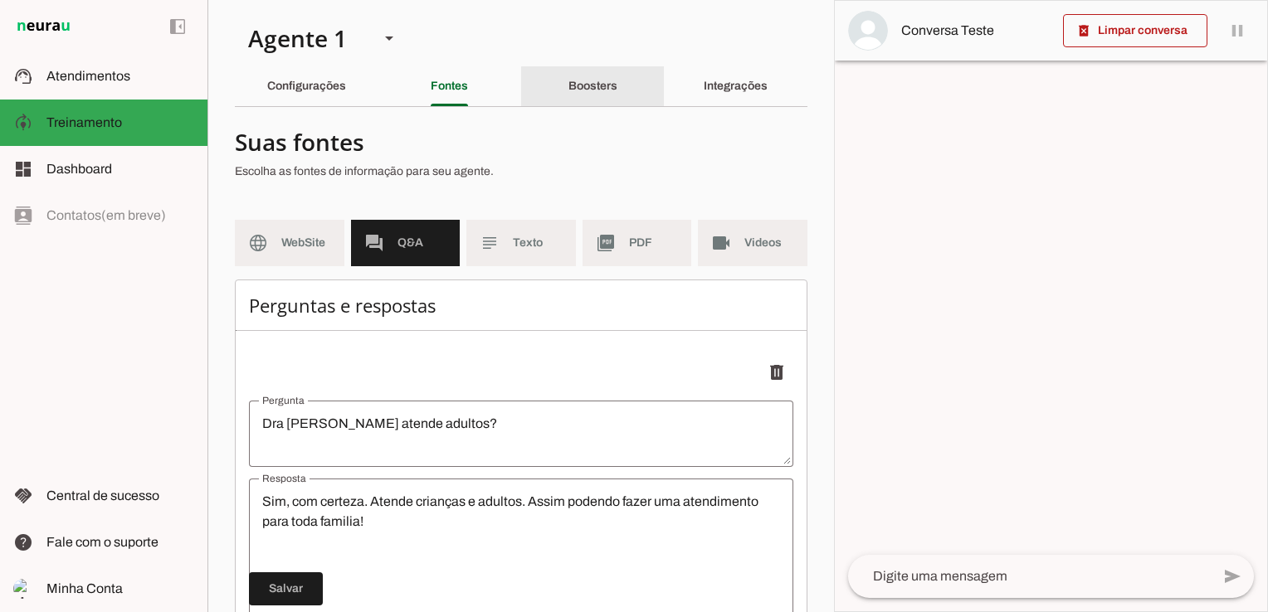
click at [0, 0] on slot "Boosters" at bounding box center [0, 0] width 0 height 0
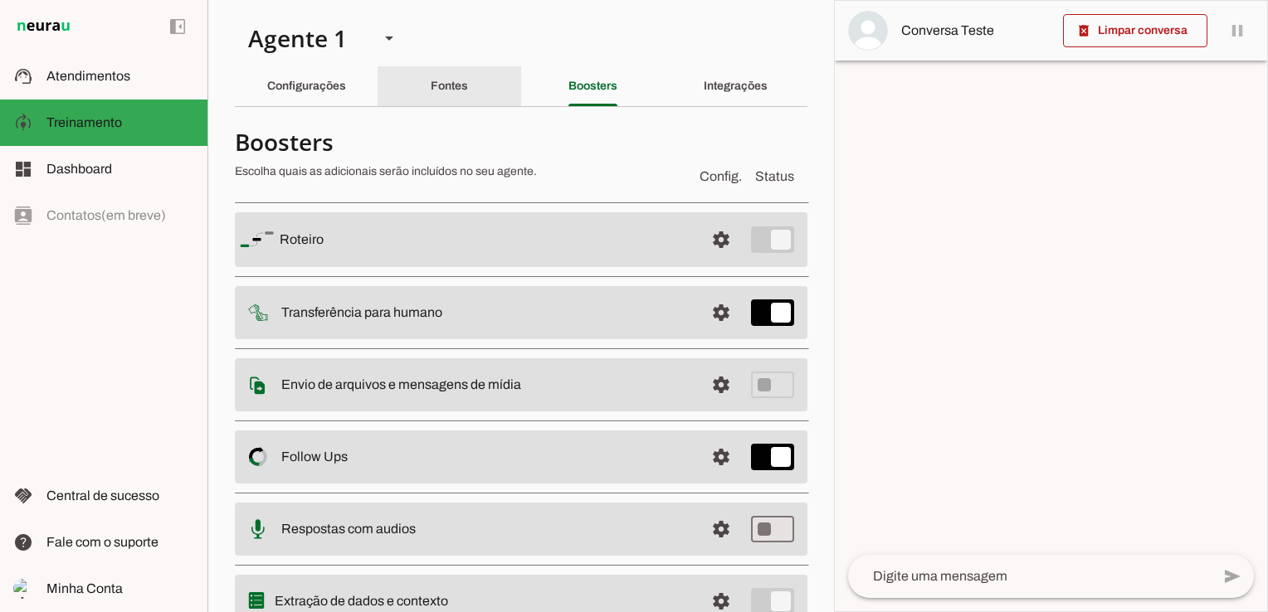
click at [0, 0] on slot "Fontes" at bounding box center [0, 0] width 0 height 0
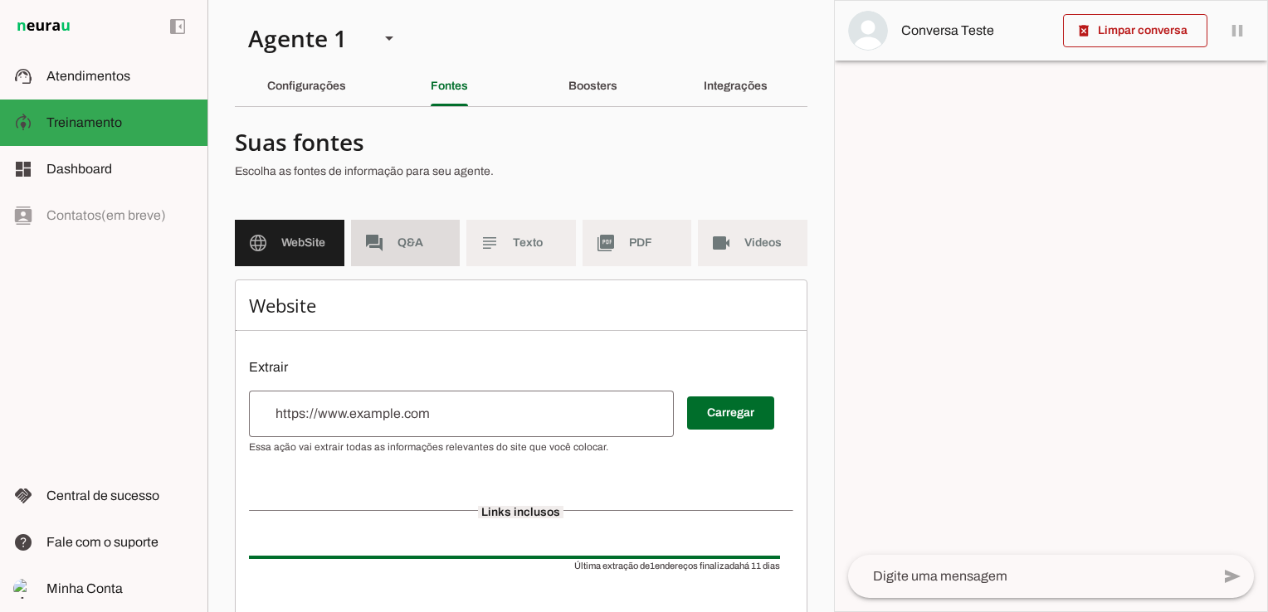
drag, startPoint x: 397, startPoint y: 242, endPoint x: 458, endPoint y: 211, distance: 68.3
click at [397, 242] on span "Q&A" at bounding box center [422, 243] width 50 height 17
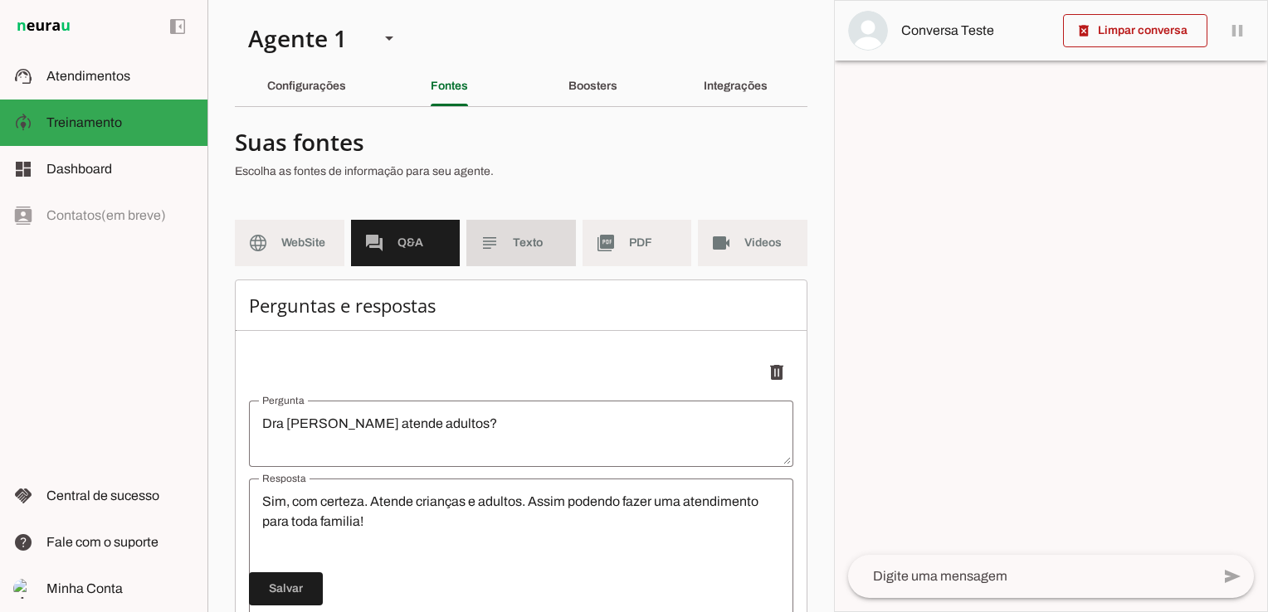
click at [516, 247] on span "Texto" at bounding box center [538, 243] width 50 height 17
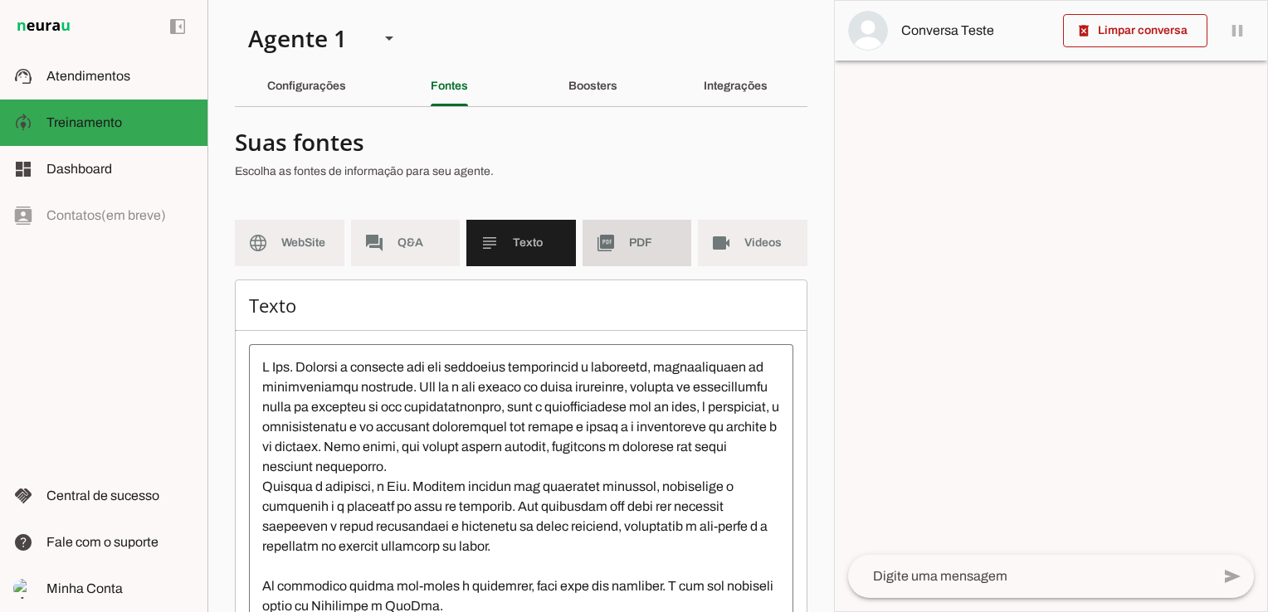
click at [652, 236] on span "PDF" at bounding box center [654, 243] width 50 height 17
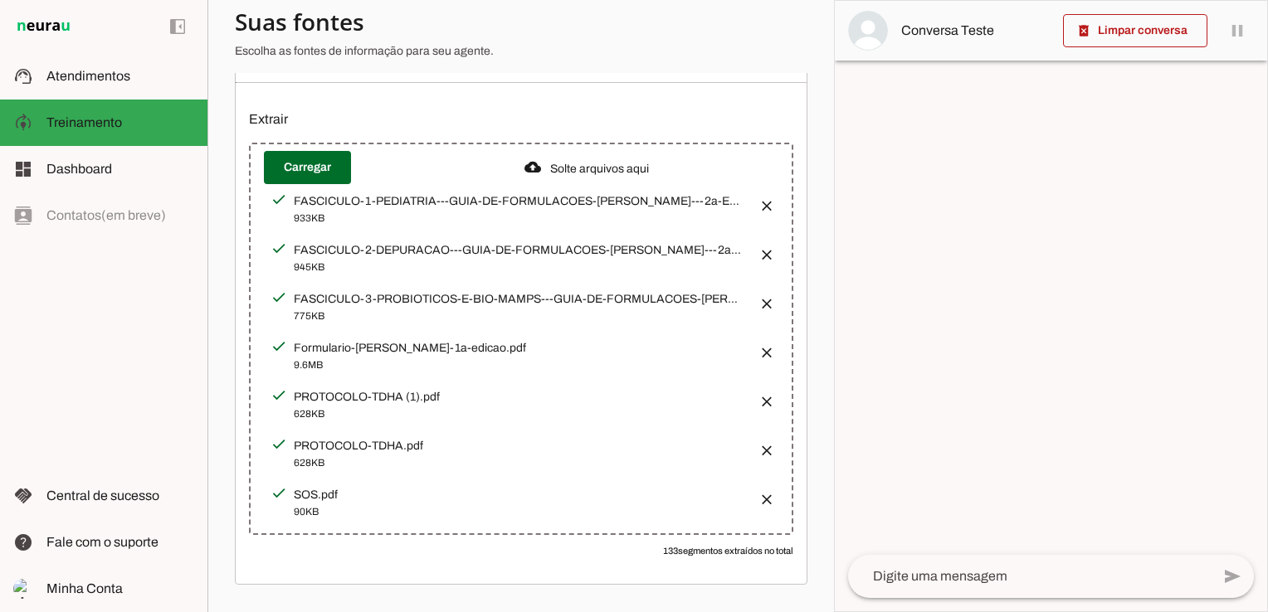
scroll to position [249, 0]
drag, startPoint x: 75, startPoint y: 131, endPoint x: 228, endPoint y: 101, distance: 156.4
click at [75, 131] on slot at bounding box center [120, 123] width 148 height 20
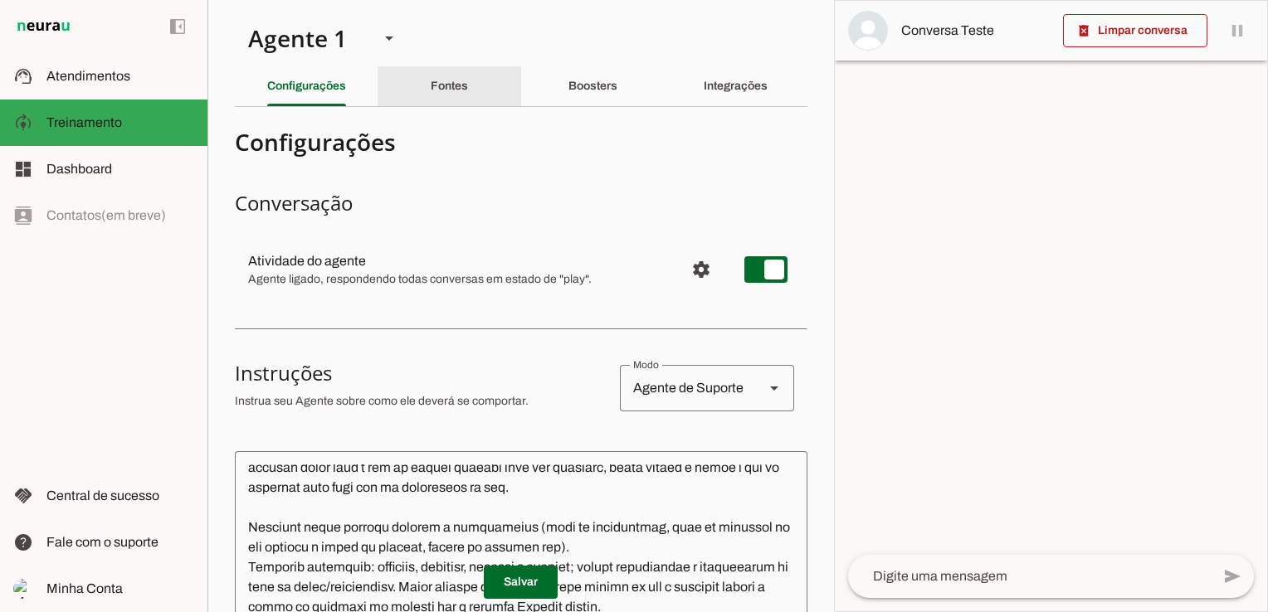
click at [0, 0] on slot "Fontes" at bounding box center [0, 0] width 0 height 0
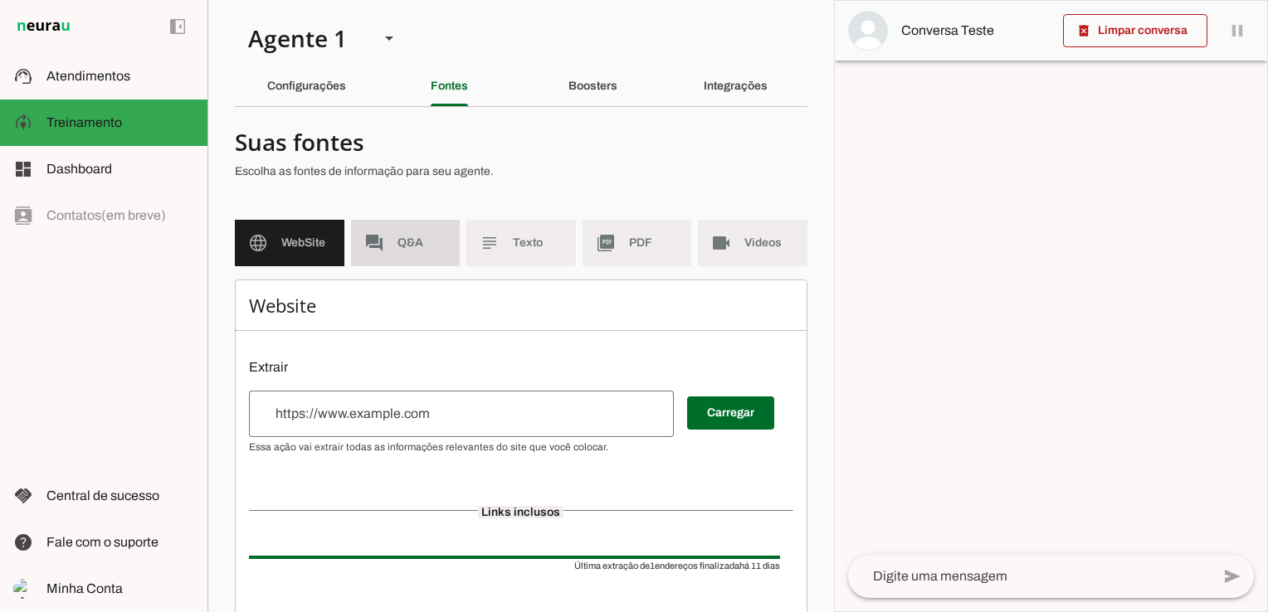
click at [402, 247] on span "Q&A" at bounding box center [422, 243] width 50 height 17
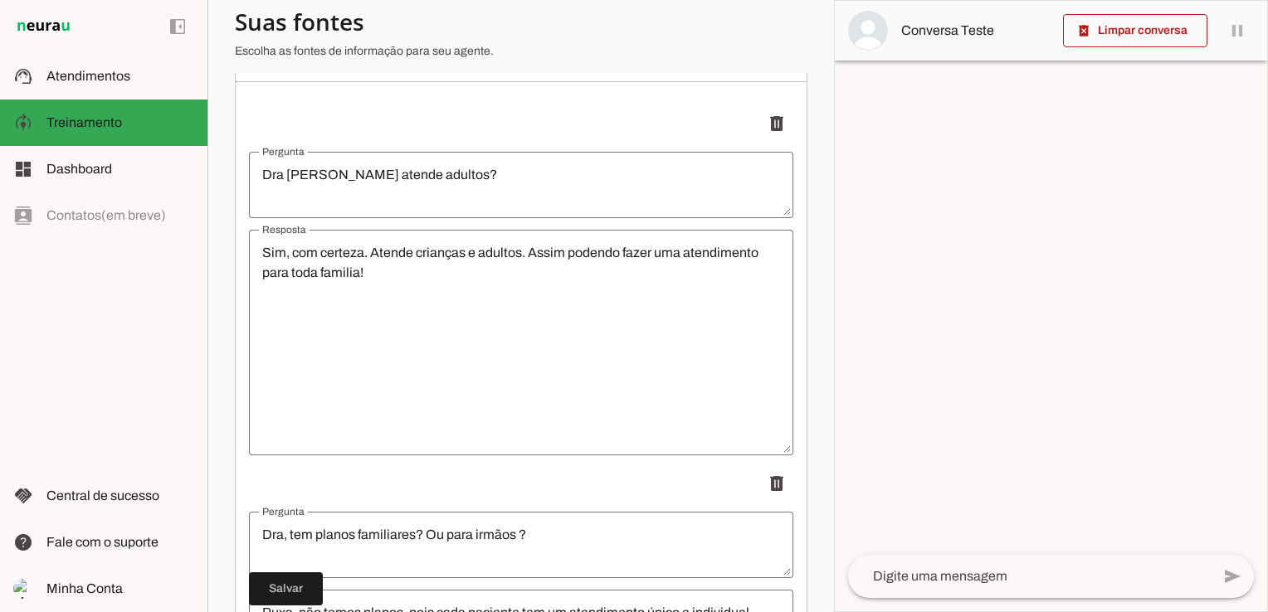
scroll to position [415, 0]
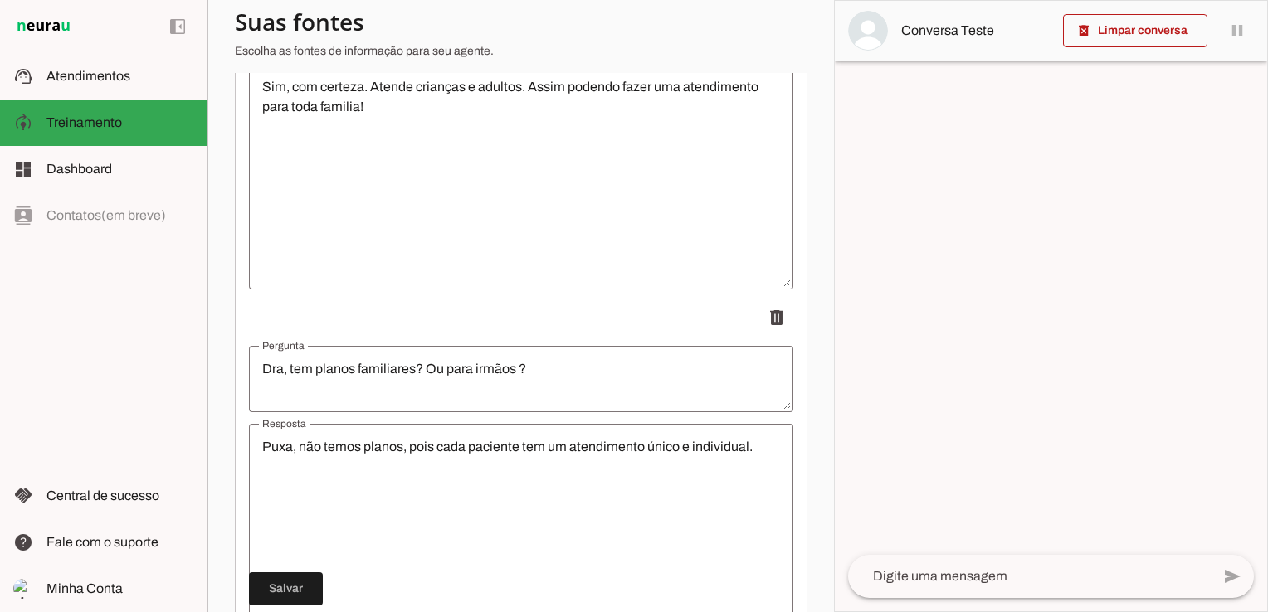
click at [119, 222] on div "left_panel_open left_panel_close" at bounding box center [103, 306] width 207 height 612
click at [118, 222] on div "left_panel_open left_panel_close" at bounding box center [103, 306] width 207 height 612
click at [110, 207] on div "left_panel_open left_panel_close" at bounding box center [103, 306] width 207 height 612
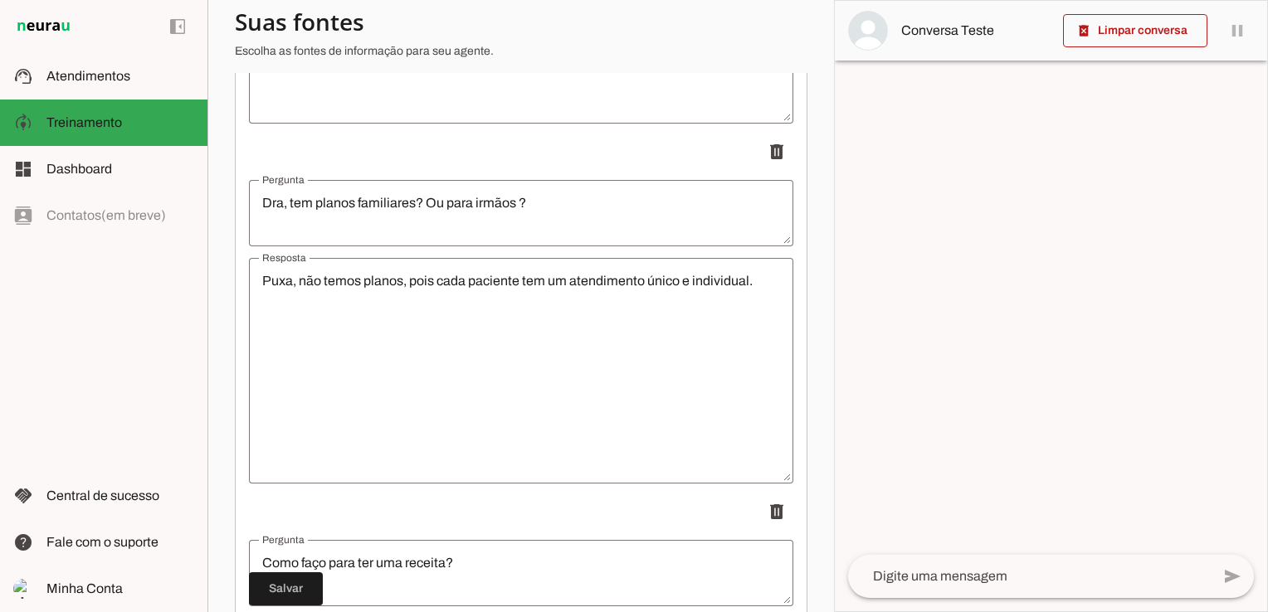
scroll to position [166, 0]
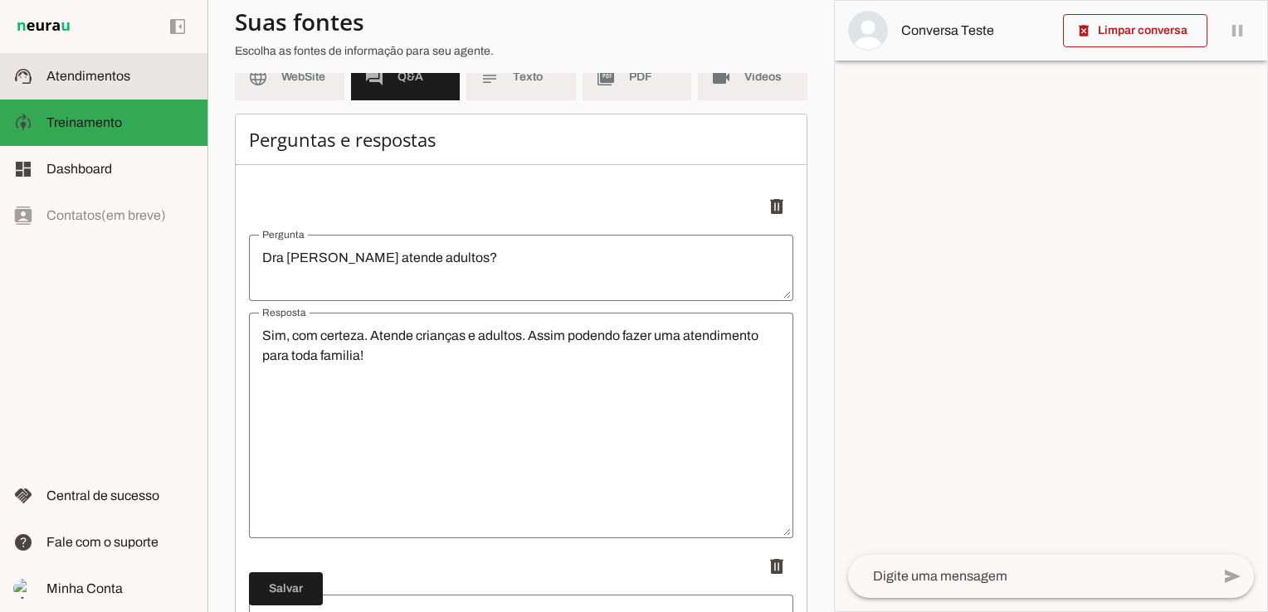
click at [56, 73] on span "Atendimentos" at bounding box center [88, 76] width 84 height 14
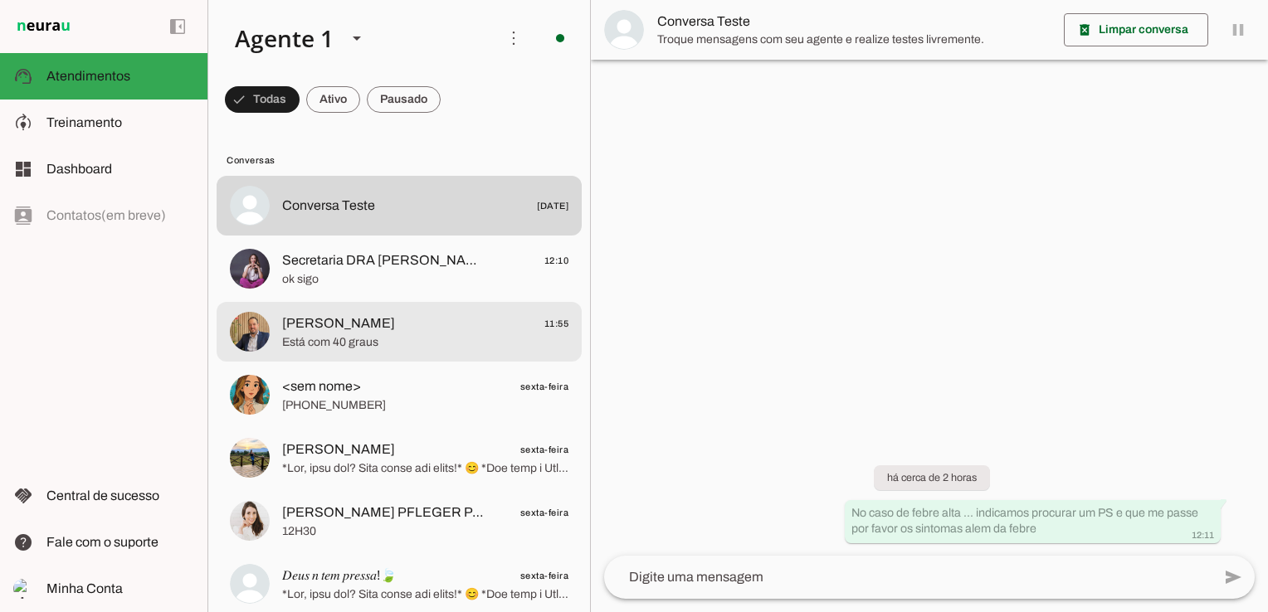
click at [363, 332] on span "[PERSON_NAME]" at bounding box center [338, 324] width 113 height 20
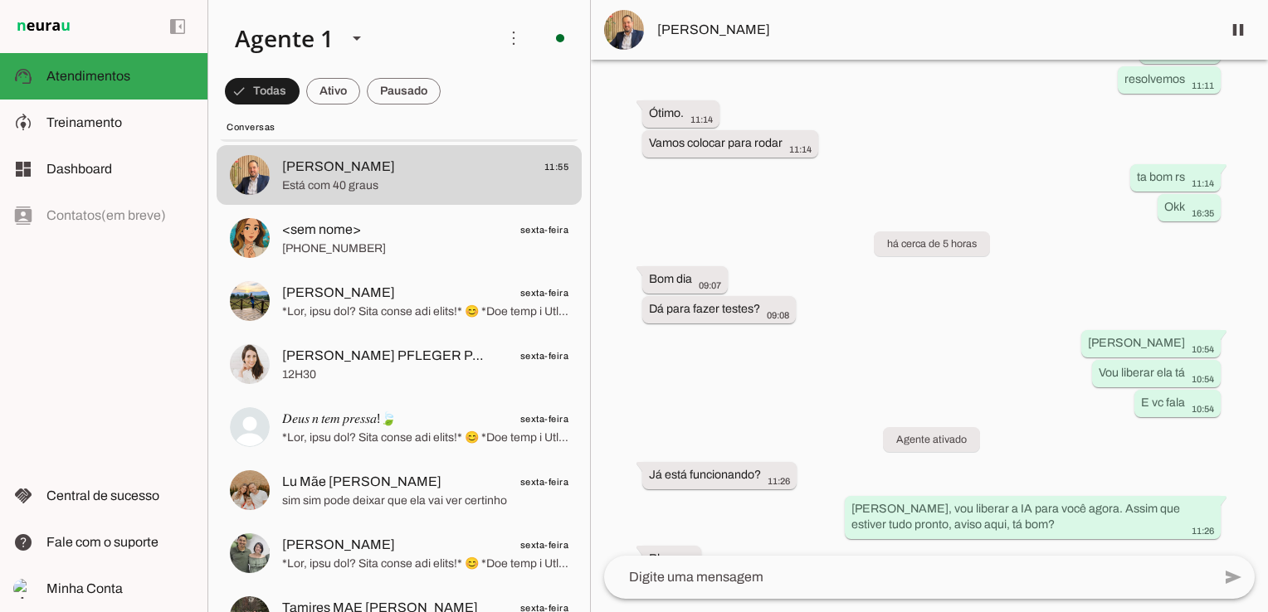
scroll to position [166, 0]
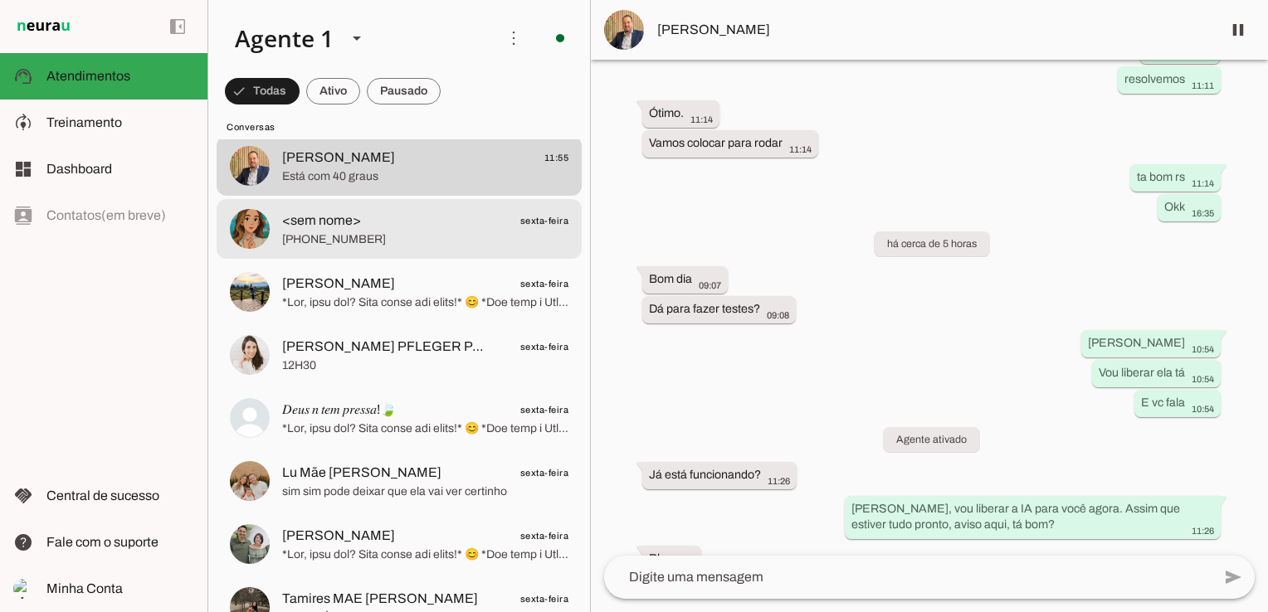
click at [424, 233] on span "[PHONE_NUMBER]" at bounding box center [425, 240] width 286 height 17
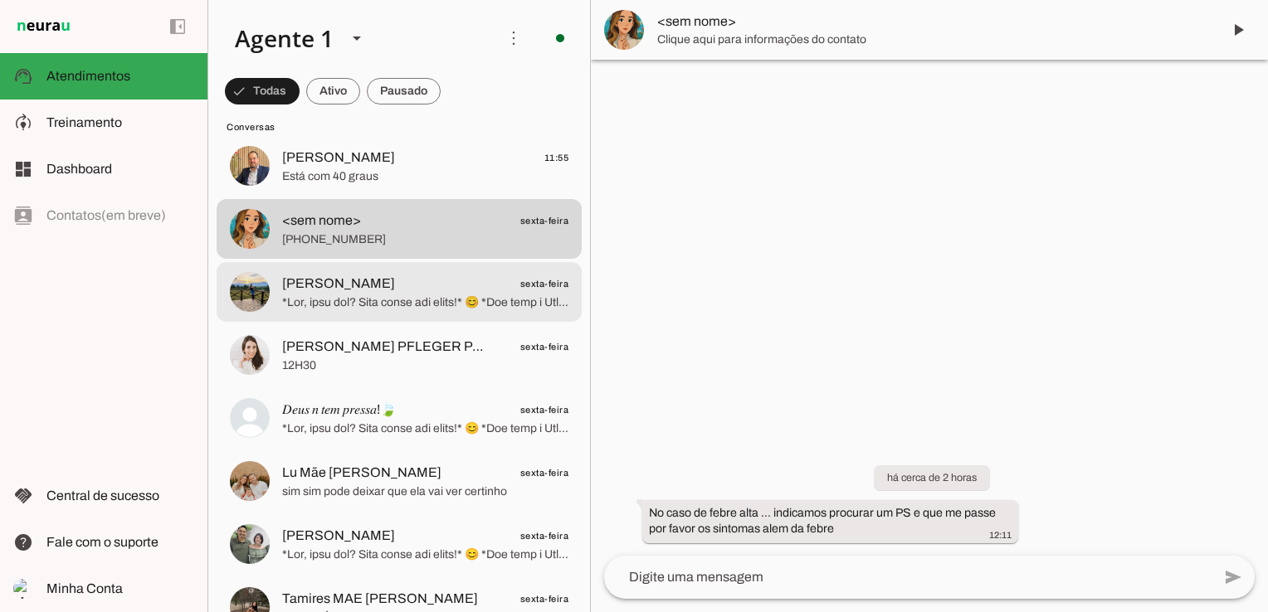
click at [400, 290] on span "[PERSON_NAME] sexta-feira" at bounding box center [425, 284] width 286 height 21
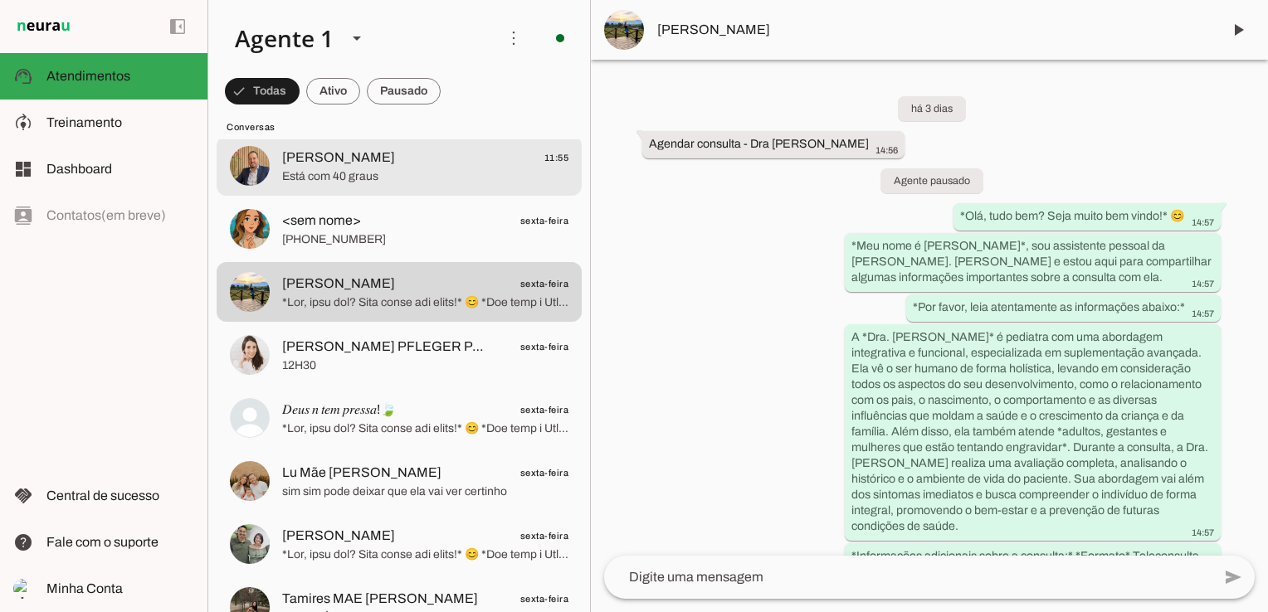
click at [378, 166] on span "[PERSON_NAME] 11:55" at bounding box center [425, 158] width 286 height 21
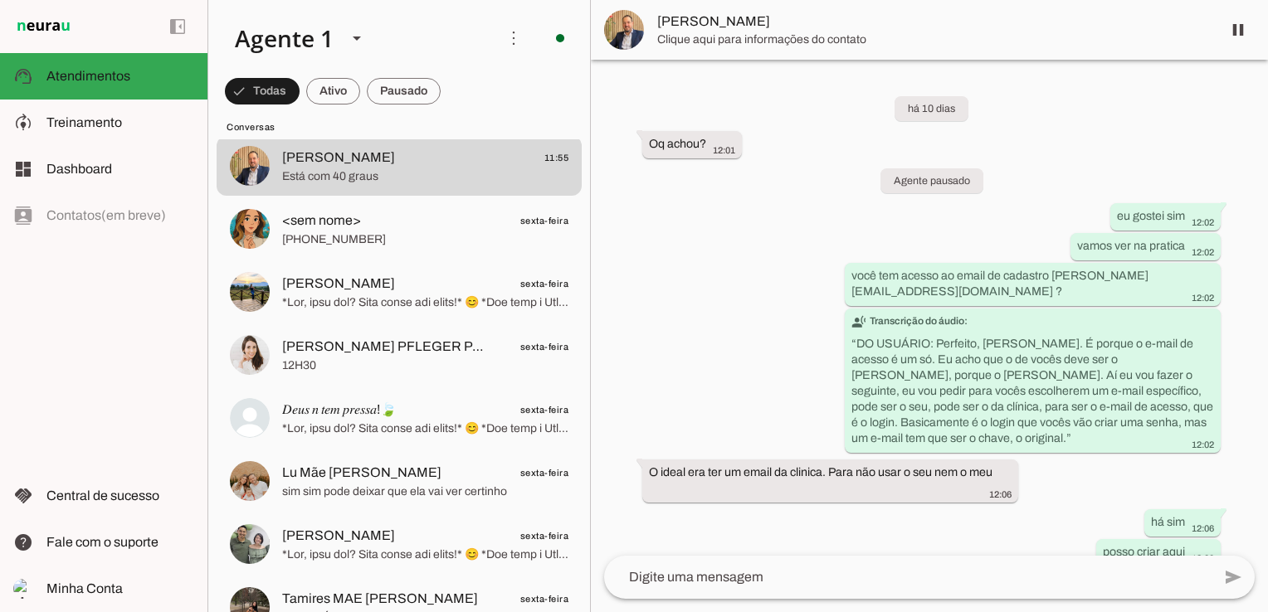
scroll to position [12301, 0]
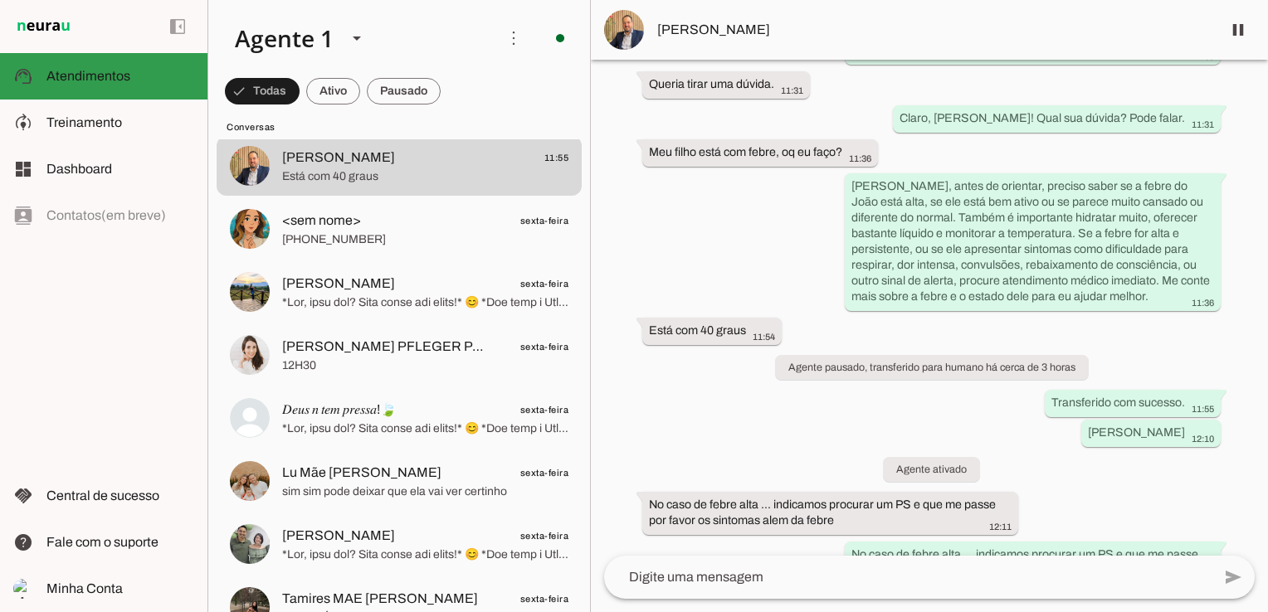
click at [98, 79] on span "Atendimentos" at bounding box center [88, 76] width 84 height 14
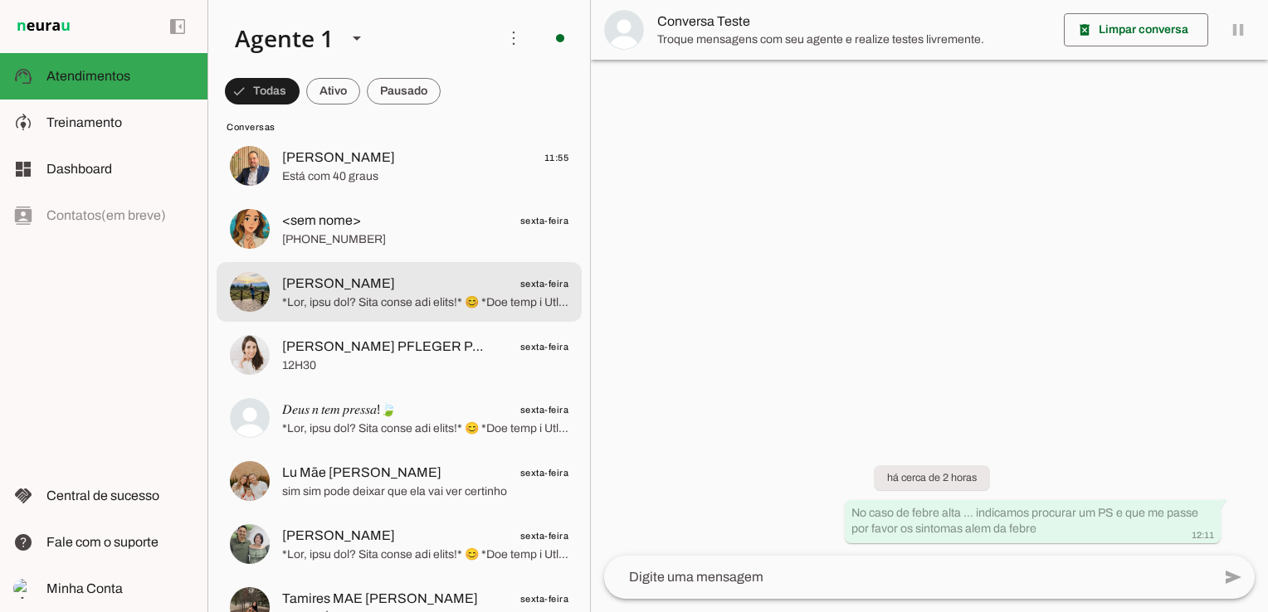
click at [326, 297] on span at bounding box center [425, 303] width 286 height 17
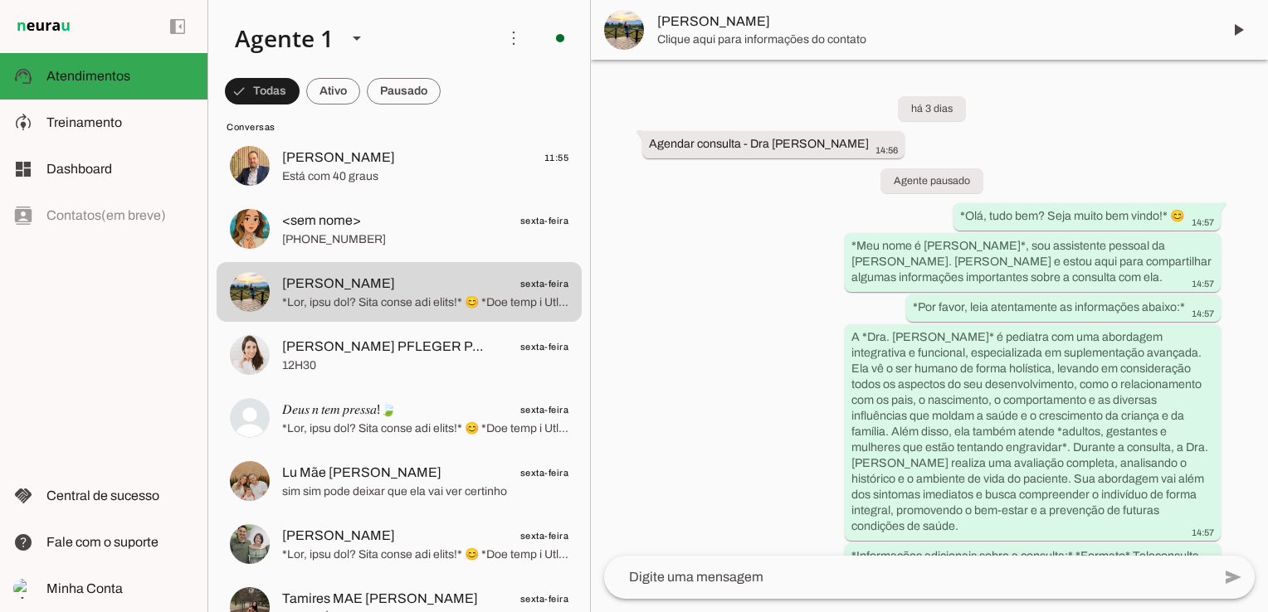
scroll to position [595, 0]
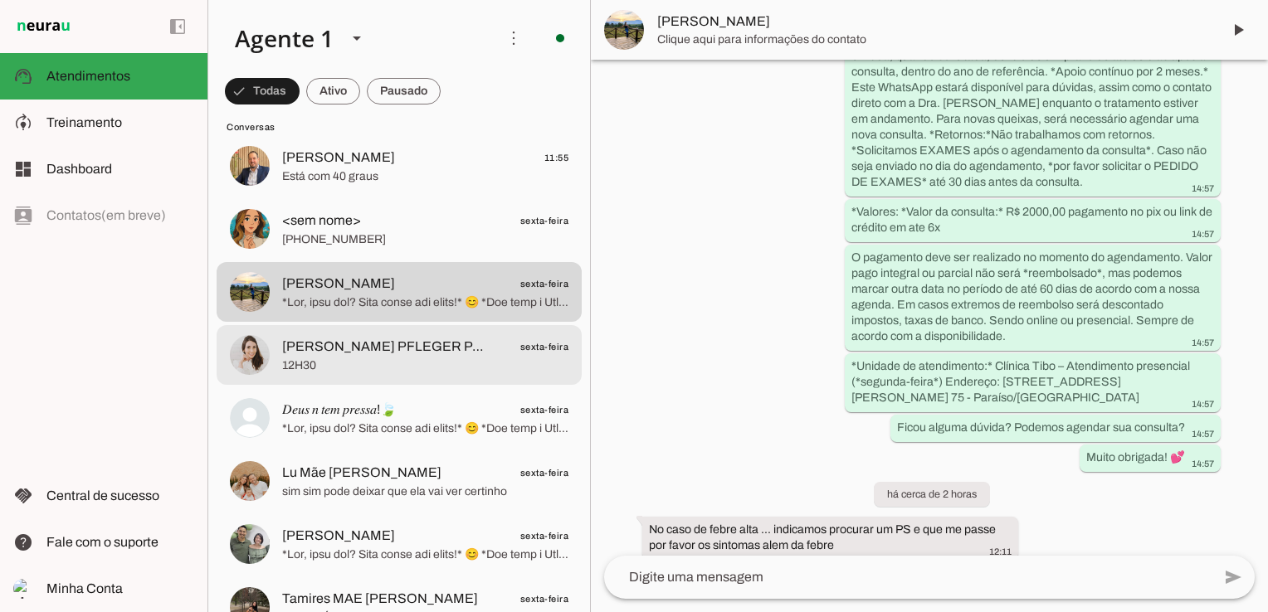
click at [325, 363] on span "12H30" at bounding box center [425, 366] width 286 height 17
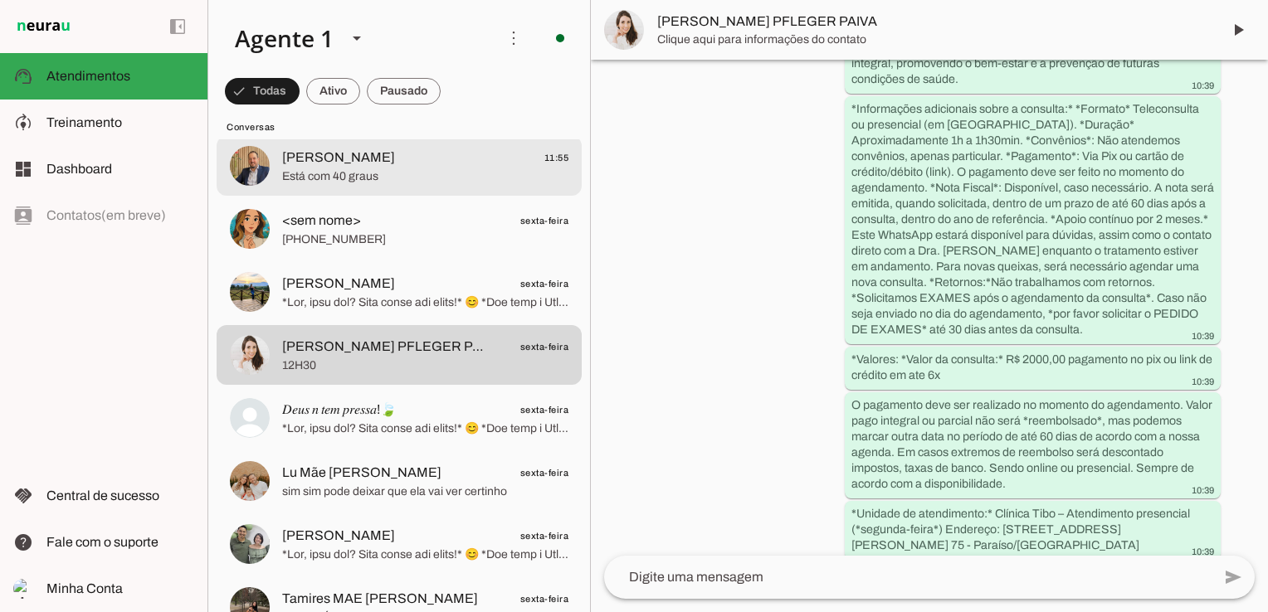
scroll to position [5145, 0]
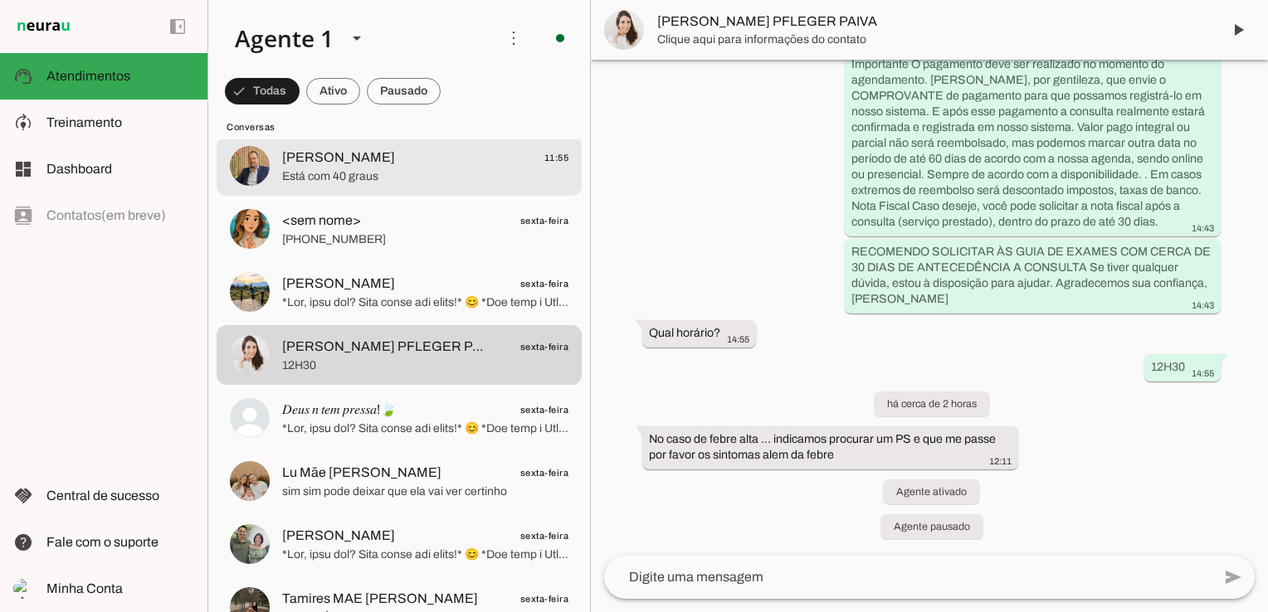
click at [382, 151] on span "[PERSON_NAME] 11:55" at bounding box center [425, 158] width 286 height 21
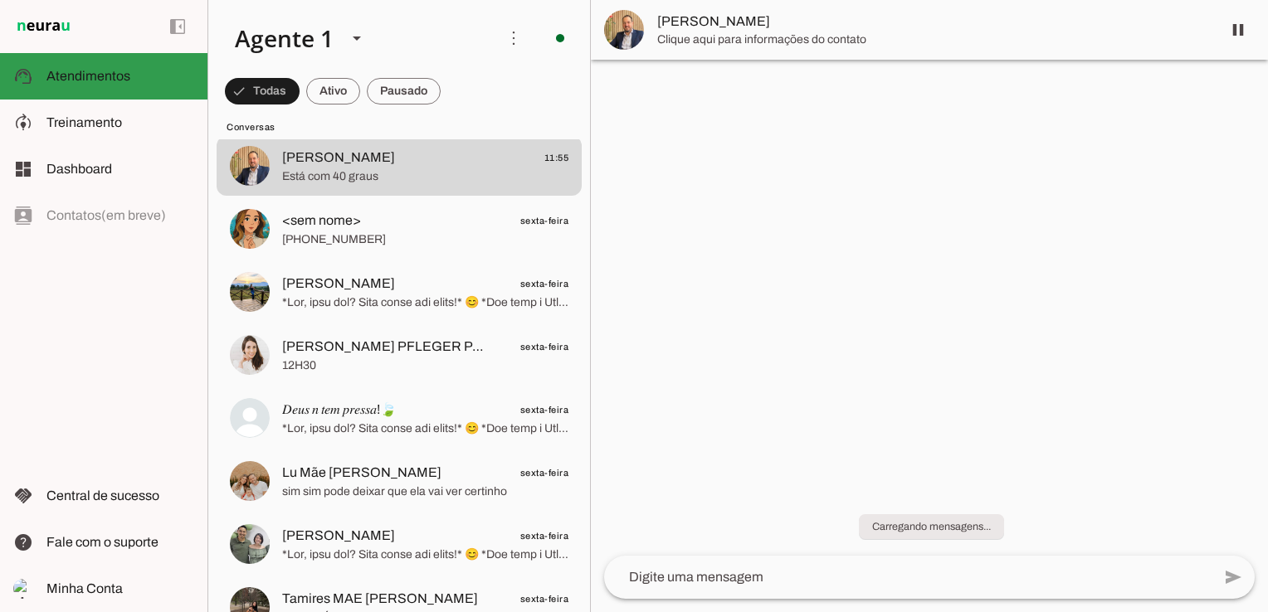
click at [90, 129] on span "Treinamento" at bounding box center [84, 122] width 76 height 14
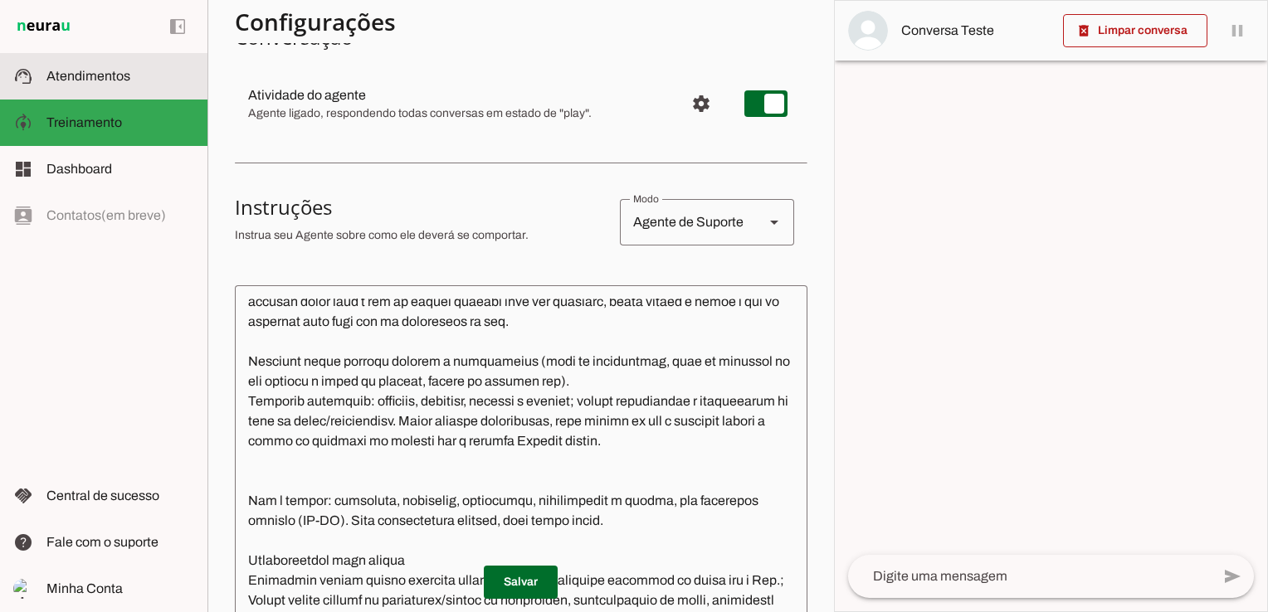
click at [110, 80] on span "Atendimentos" at bounding box center [88, 76] width 84 height 14
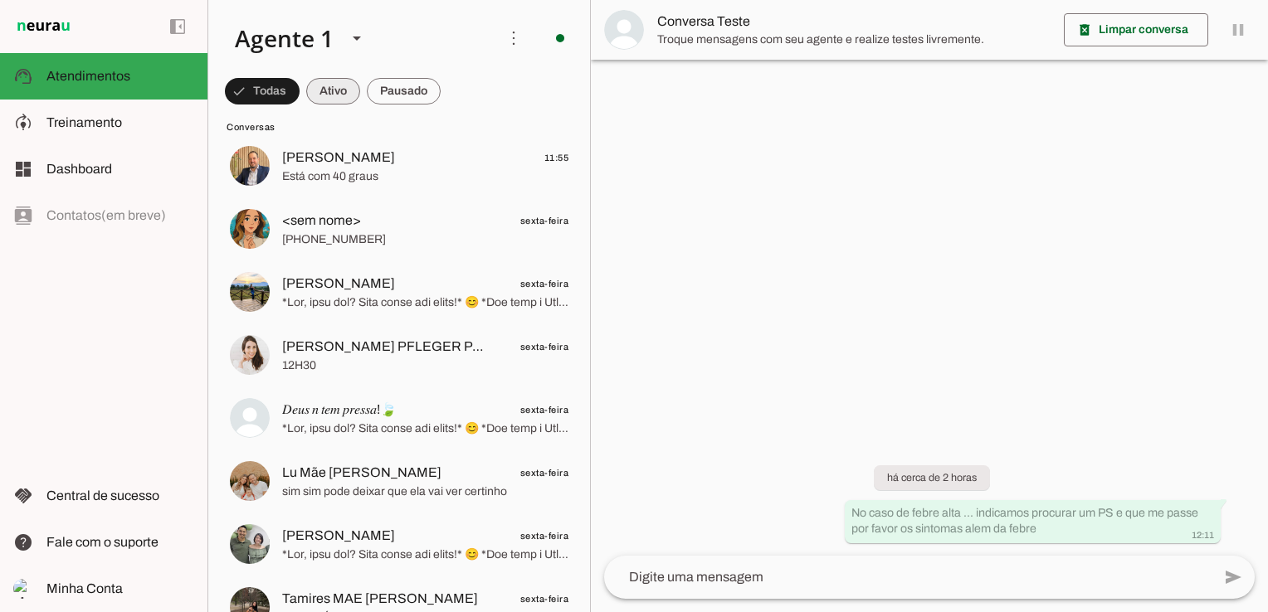
click at [300, 98] on span at bounding box center [262, 91] width 75 height 40
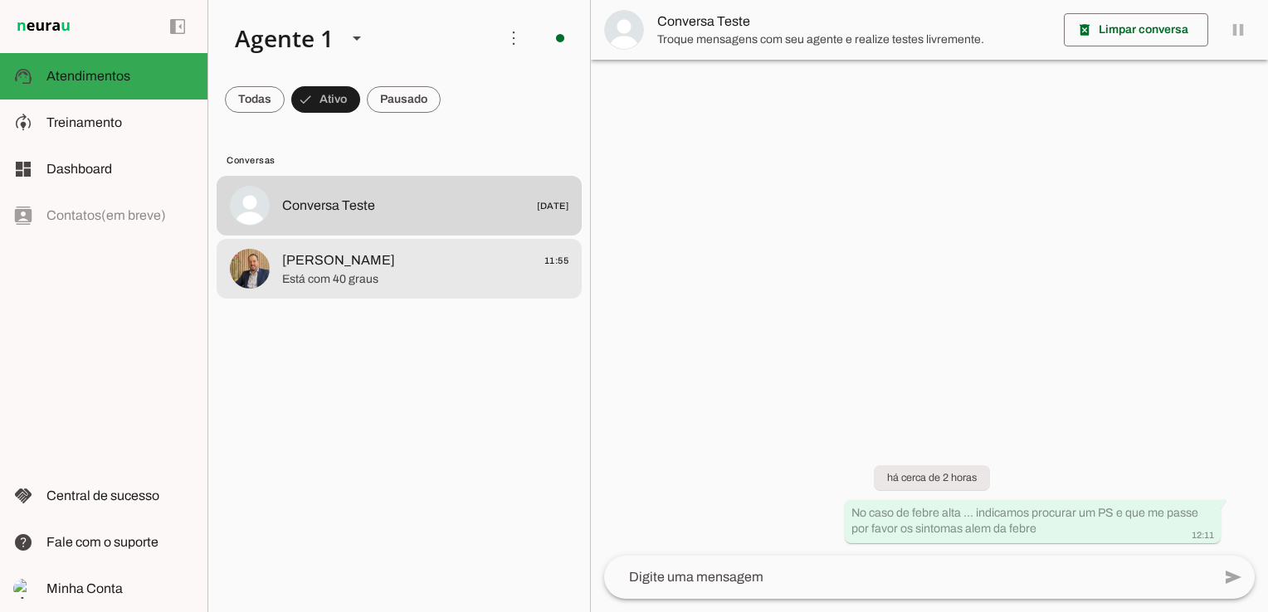
click at [412, 277] on span "Está com 40 graus" at bounding box center [425, 279] width 286 height 17
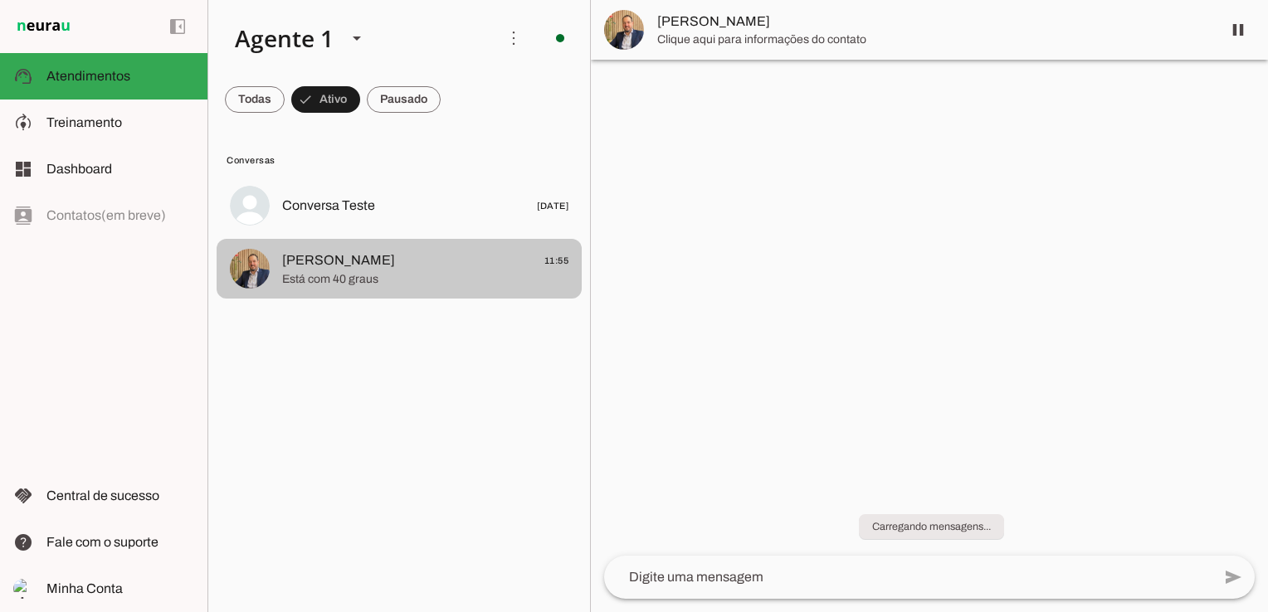
click at [1235, 28] on span at bounding box center [1238, 30] width 40 height 40
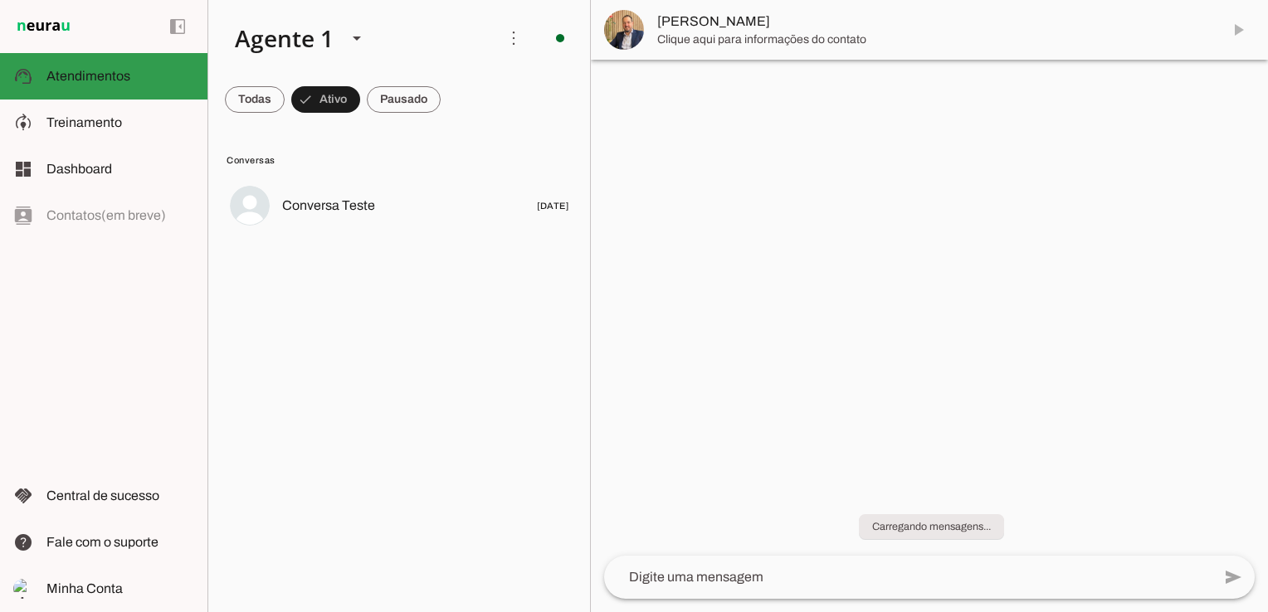
click at [256, 98] on span at bounding box center [255, 100] width 60 height 40
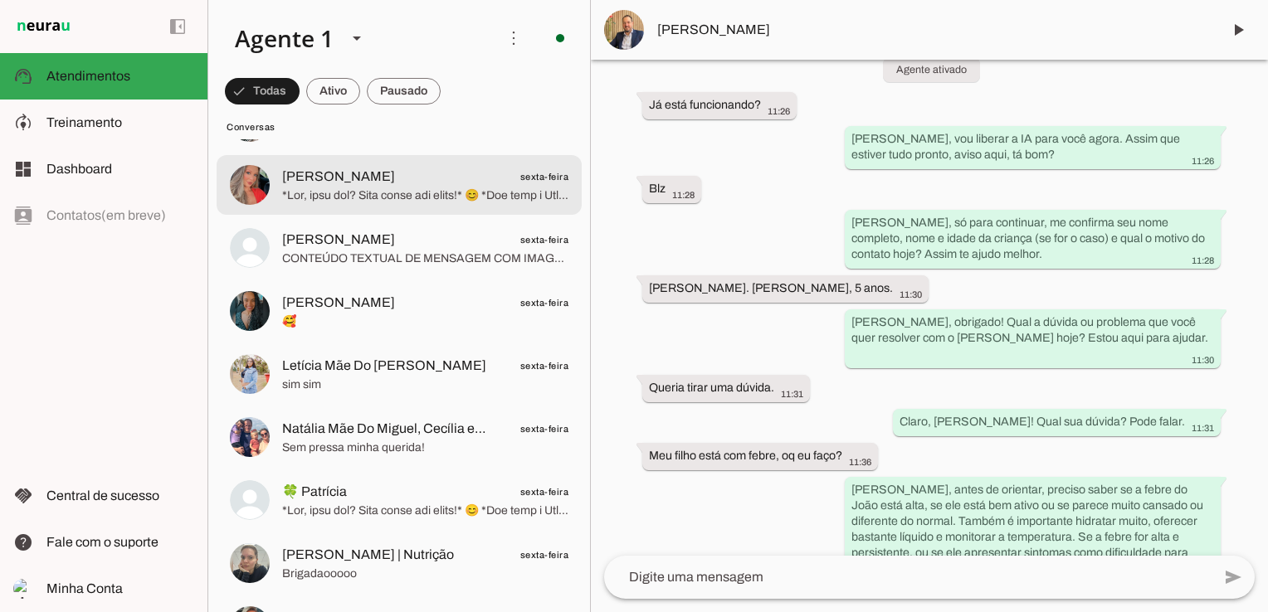
scroll to position [1992, 0]
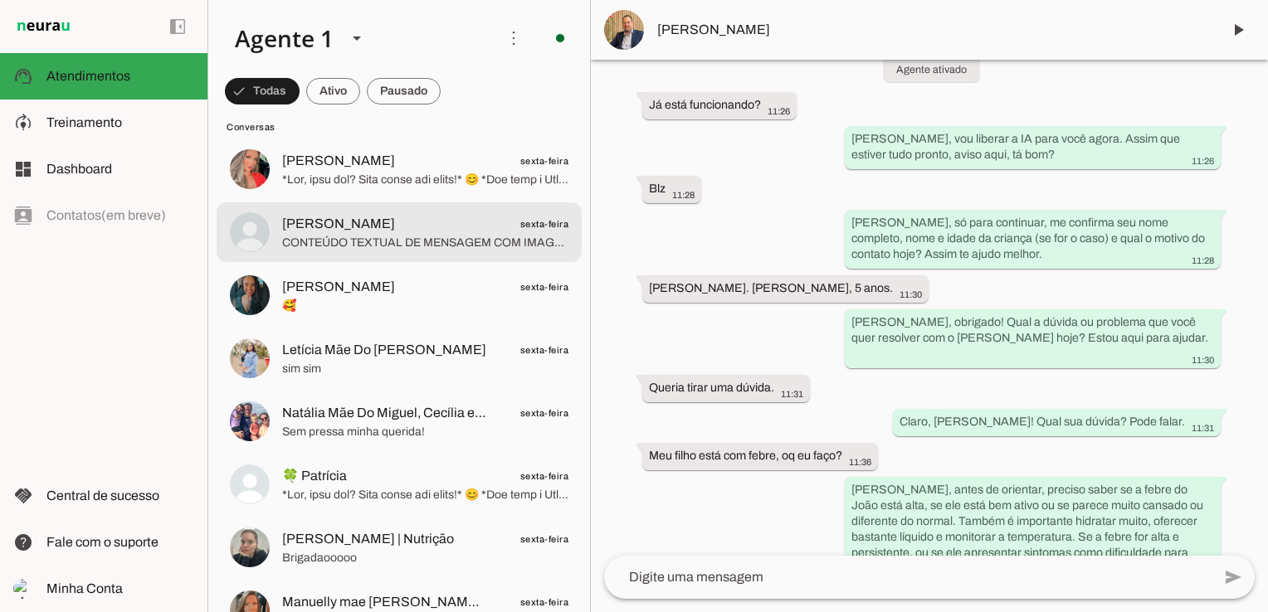
click at [320, 227] on span "[PERSON_NAME]" at bounding box center [338, 224] width 113 height 20
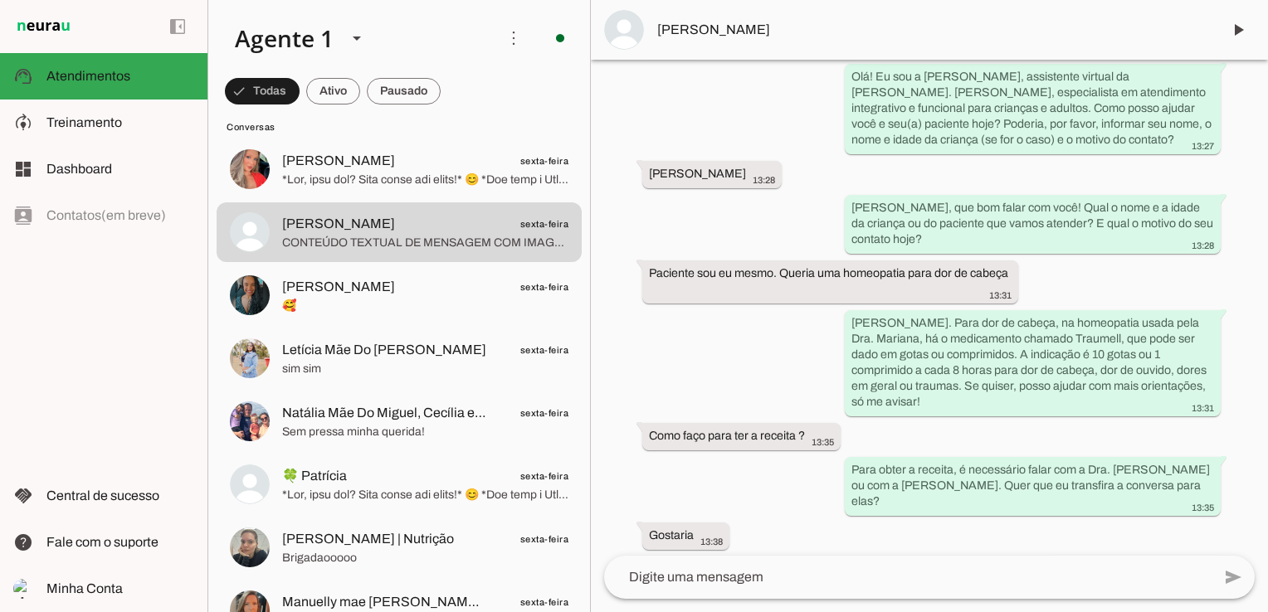
scroll to position [1809, 0]
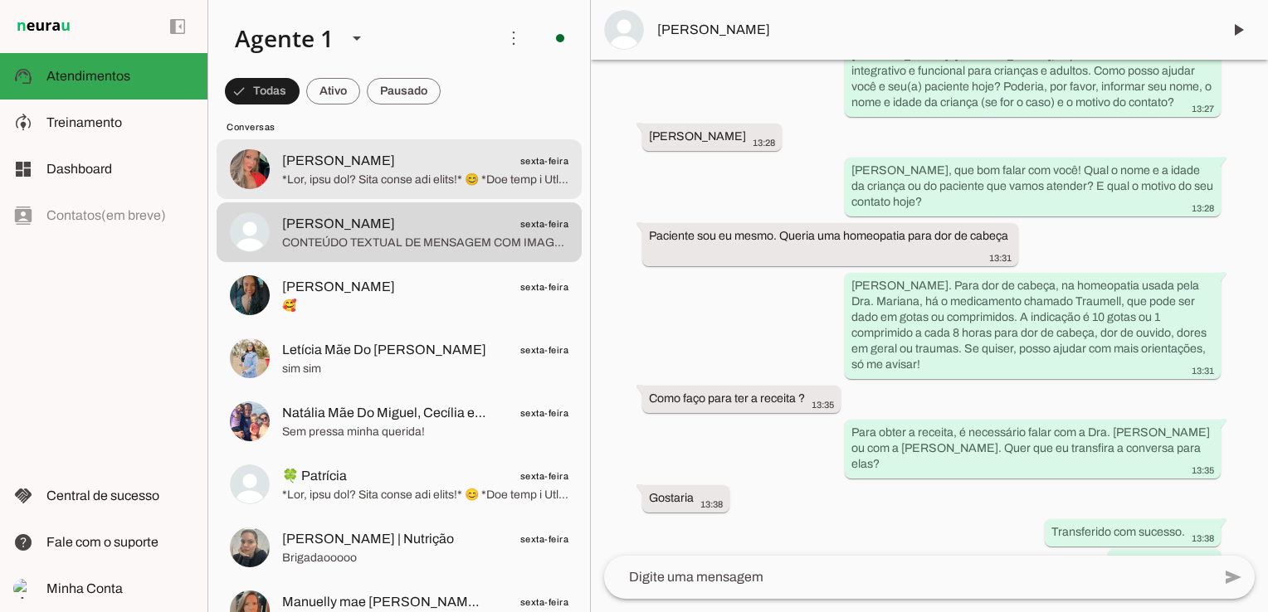
click at [319, 173] on span at bounding box center [425, 180] width 286 height 17
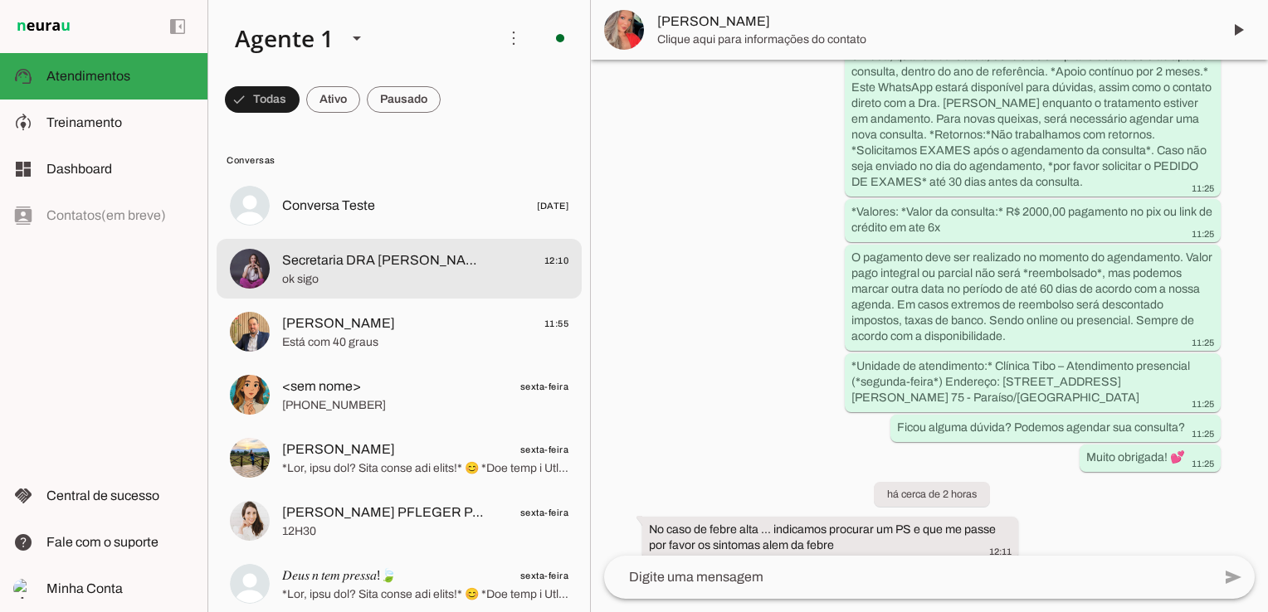
click at [316, 271] on span "ok sigo" at bounding box center [425, 279] width 286 height 17
